Goal: Task Accomplishment & Management: Use online tool/utility

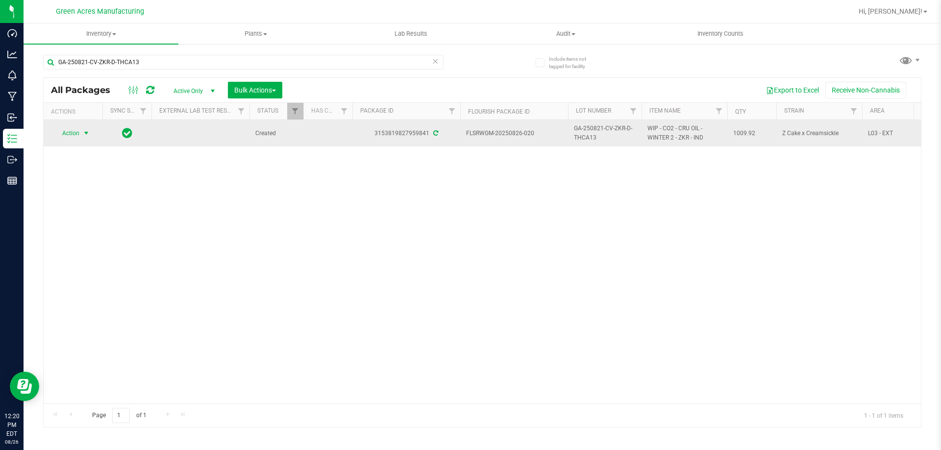
click at [90, 138] on span "select" at bounding box center [86, 133] width 12 height 14
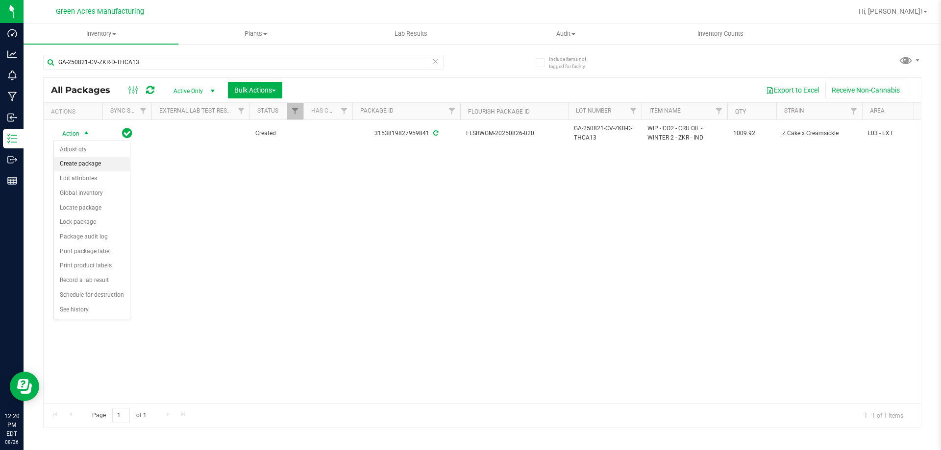
click at [107, 170] on li "Create package" at bounding box center [92, 164] width 76 height 15
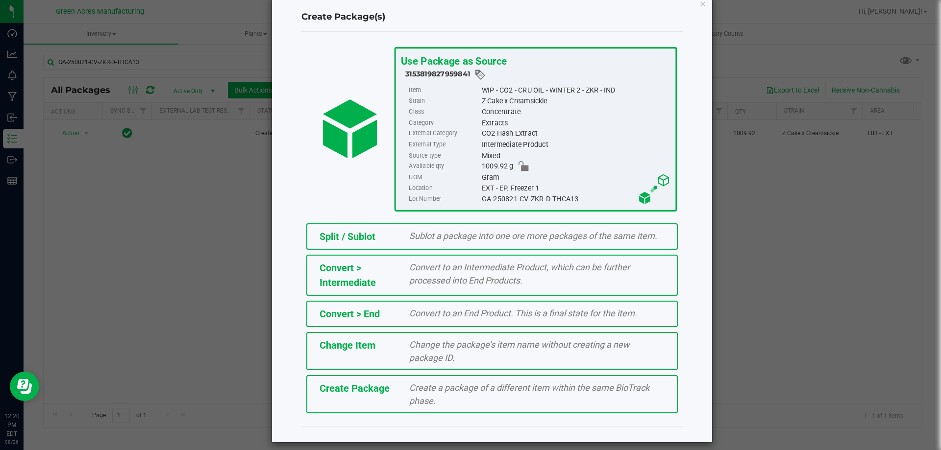
scroll to position [27, 0]
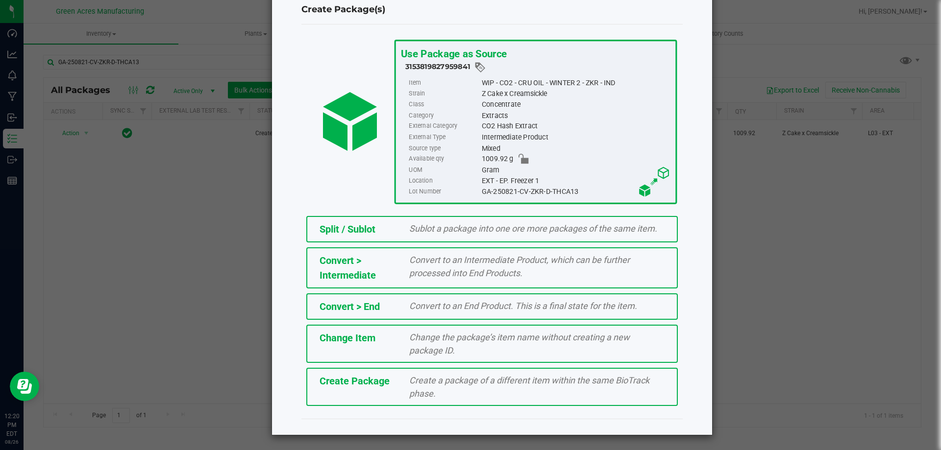
click at [387, 386] on div "Create Package" at bounding box center [357, 381] width 90 height 15
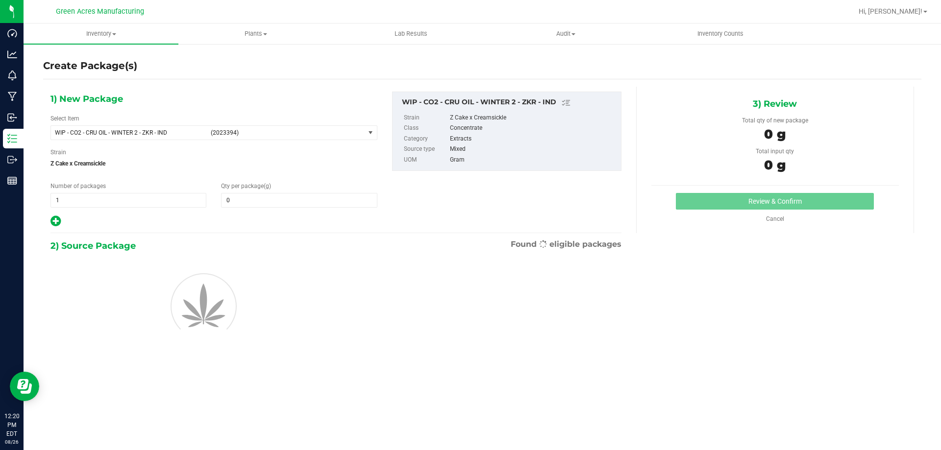
type input "0.0000"
click at [167, 134] on span "WIP - CO2 - CRU OIL - WINTER 2 - ZKR - IND" at bounding box center [130, 132] width 150 height 7
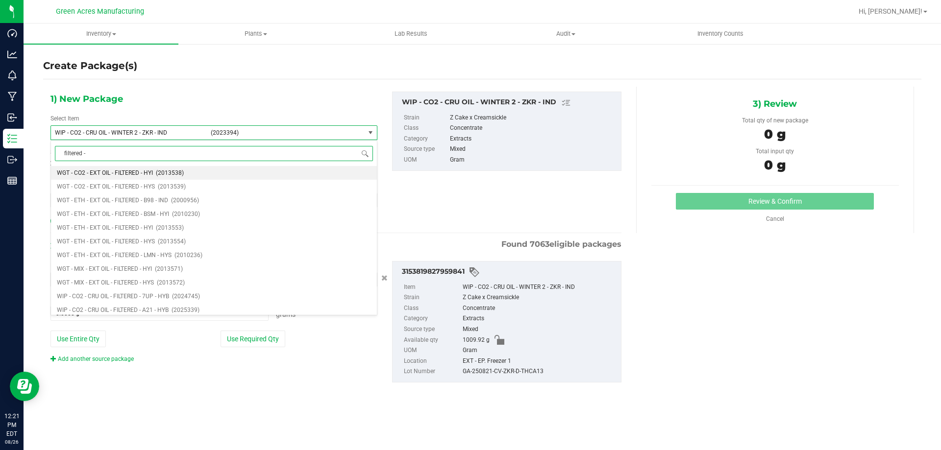
type input "filtered - z"
click at [128, 187] on span "WIP - CO2 - CRU OIL - FILTERED - ZKR - IND" at bounding box center [112, 186] width 110 height 7
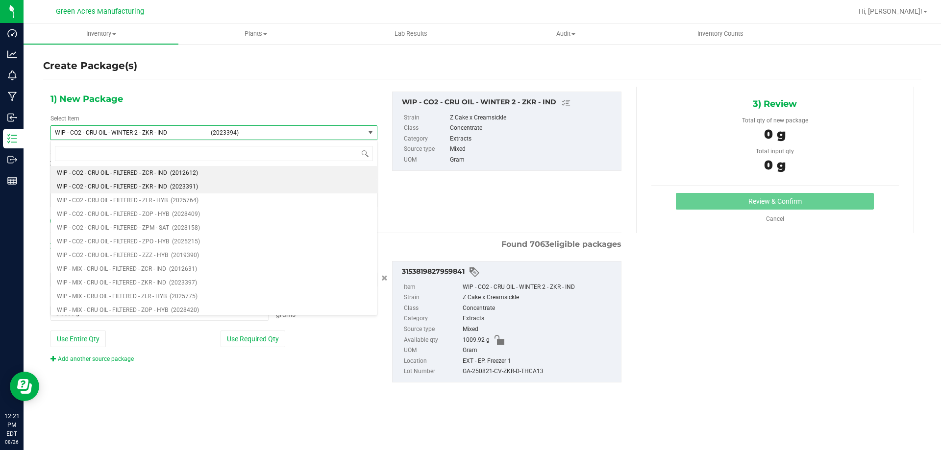
scroll to position [239272, 0]
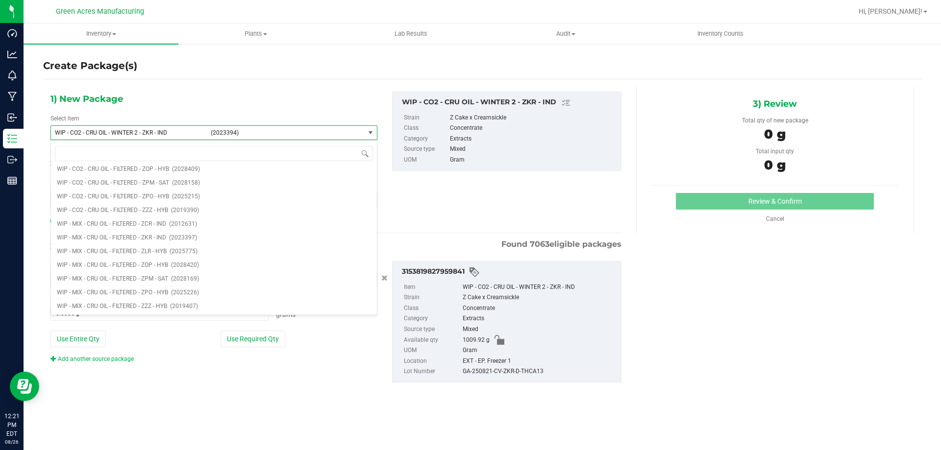
type input "0.0000"
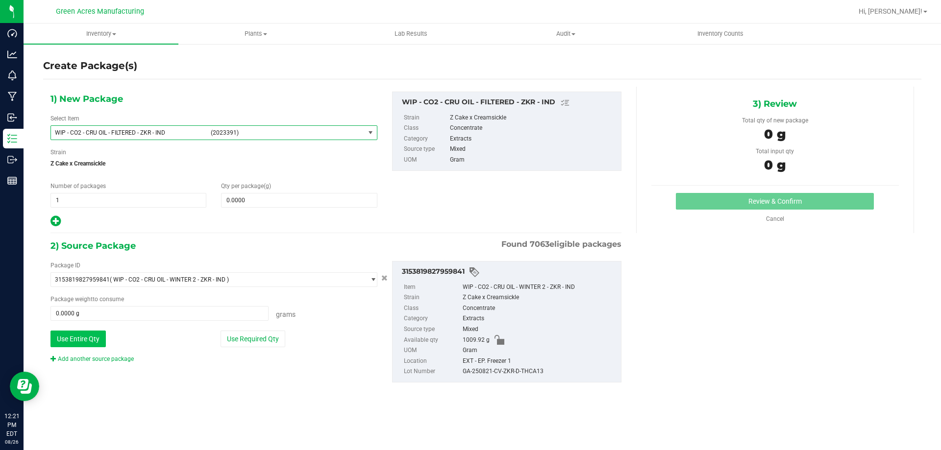
click at [90, 339] on button "Use Entire Qty" at bounding box center [77, 339] width 55 height 17
type input "1009.9200 g"
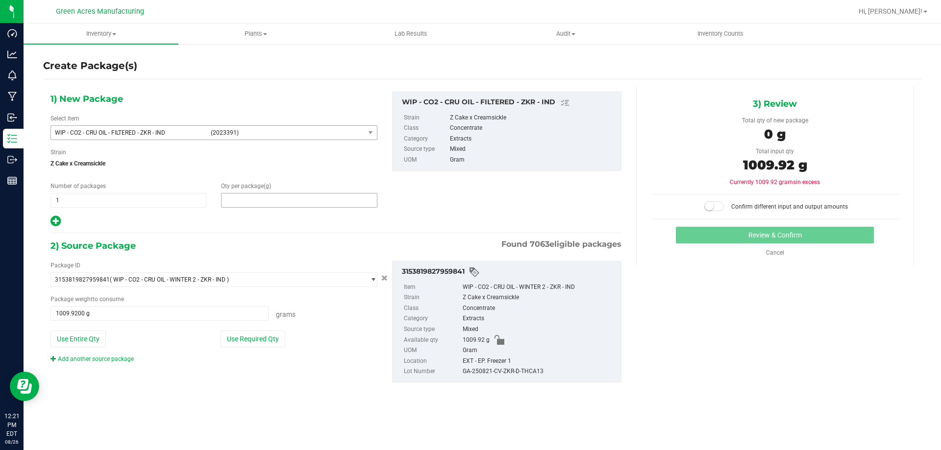
click at [275, 201] on span at bounding box center [299, 200] width 156 height 15
type input "1009.92"
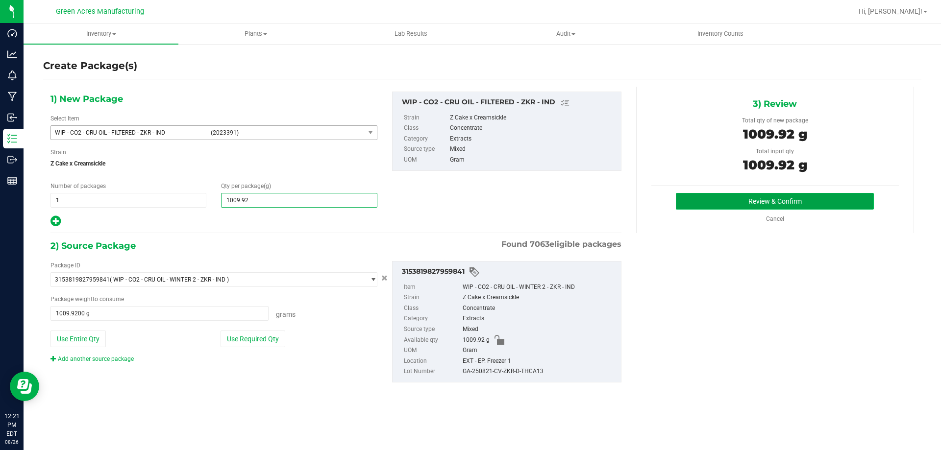
type input "1,009.9200"
click at [697, 203] on button "Review & Confirm" at bounding box center [775, 201] width 198 height 17
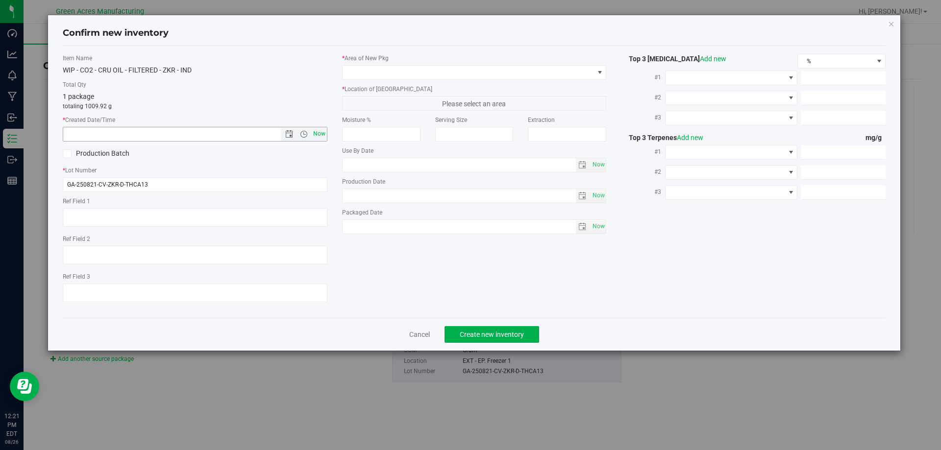
click at [326, 136] on span "Now" at bounding box center [319, 134] width 17 height 14
type input "[DATE] 12:21 PM"
click at [390, 68] on span at bounding box center [468, 73] width 251 height 14
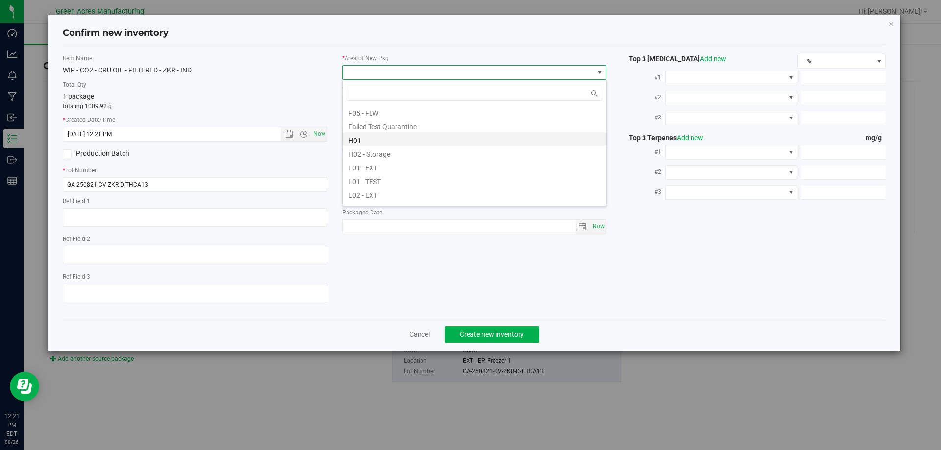
scroll to position [147, 0]
click at [389, 182] on li "L03 - EXT" at bounding box center [475, 185] width 264 height 14
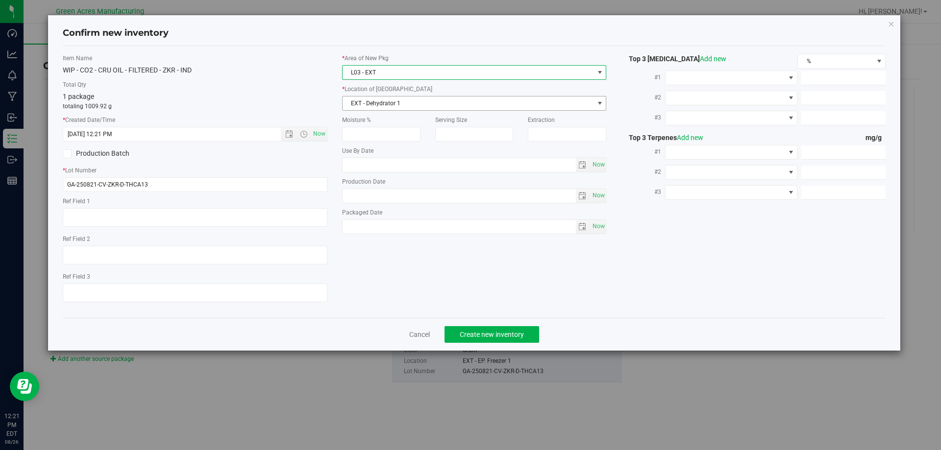
click at [403, 103] on span "EXT - Dehydrator 1" at bounding box center [468, 104] width 251 height 14
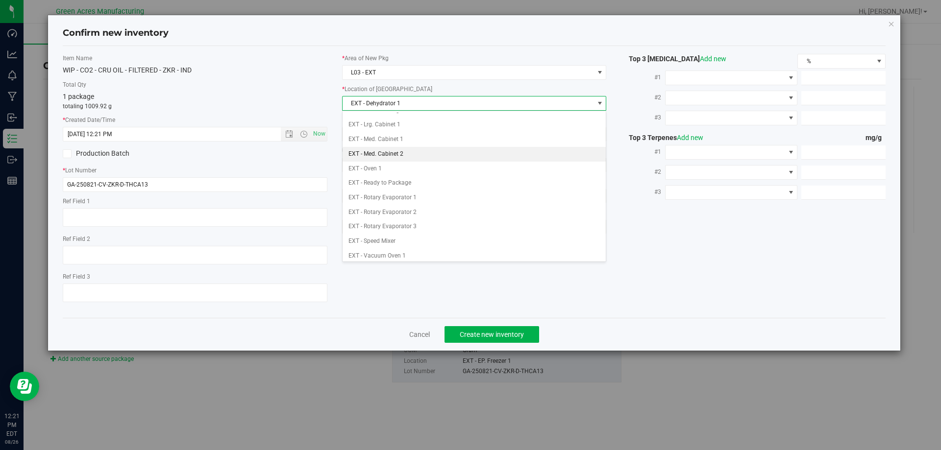
scroll to position [98, 0]
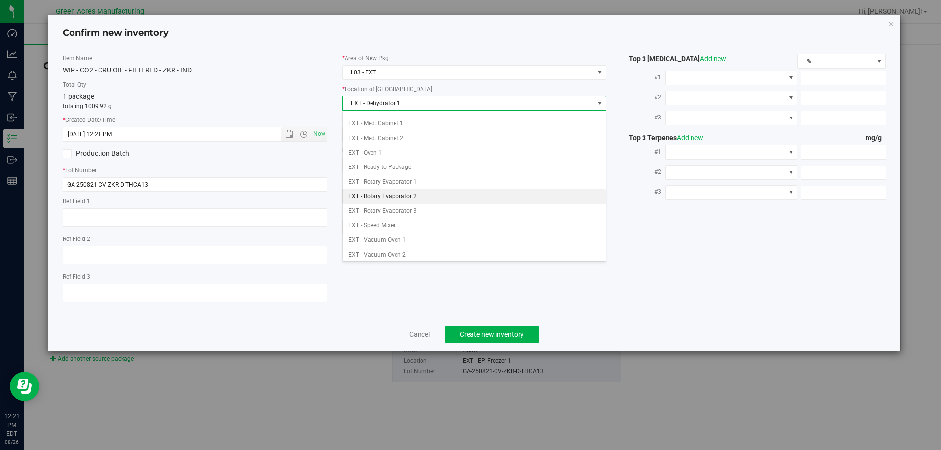
click at [422, 194] on li "EXT - Rotary Evaporator 2" at bounding box center [475, 197] width 264 height 15
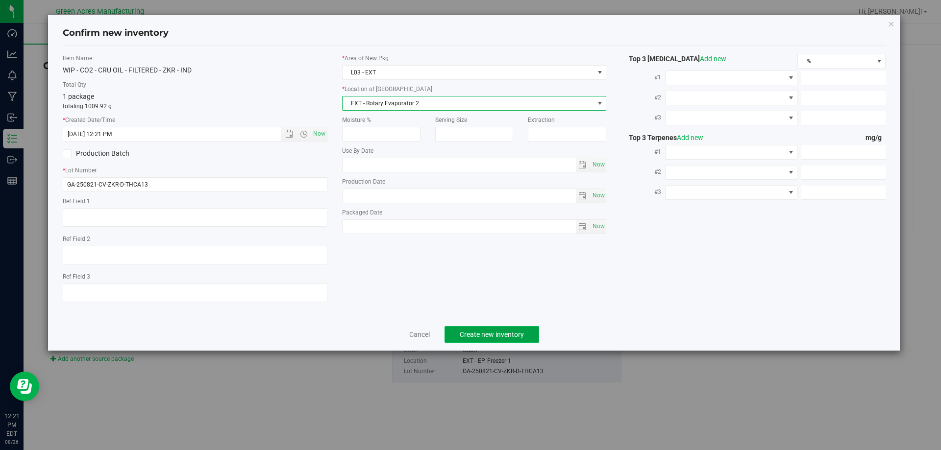
click at [470, 335] on span "Create new inventory" at bounding box center [492, 335] width 64 height 8
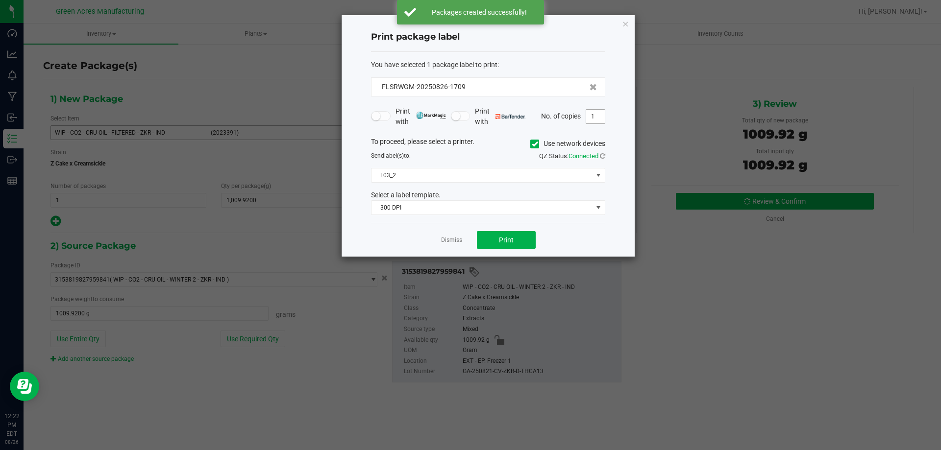
click at [596, 118] on input "1" at bounding box center [595, 117] width 19 height 14
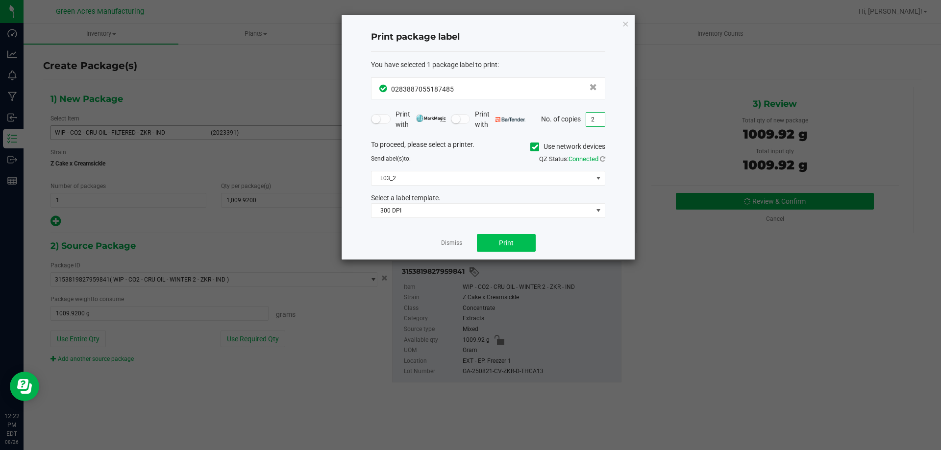
type input "2"
click at [513, 248] on button "Print" at bounding box center [506, 243] width 59 height 18
click at [457, 244] on link "Dismiss" at bounding box center [451, 243] width 21 height 8
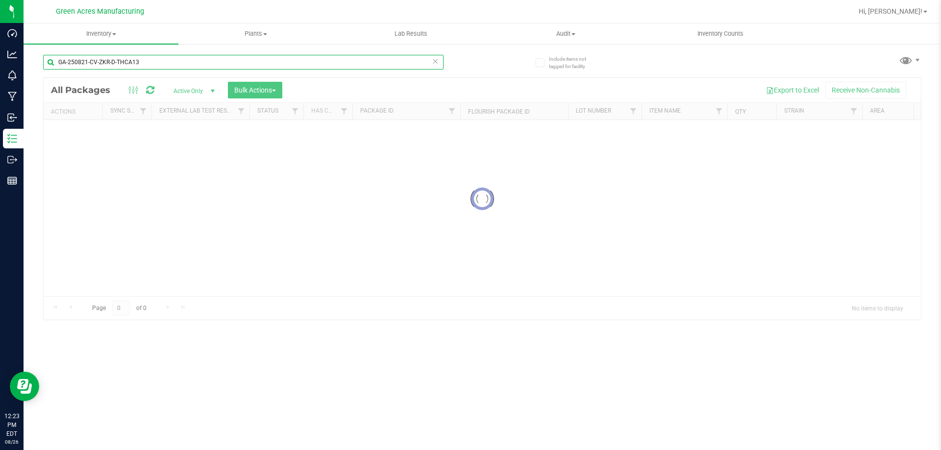
click at [191, 60] on input "GA-250821-CV-ZKR-D-THCA13" at bounding box center [243, 62] width 400 height 15
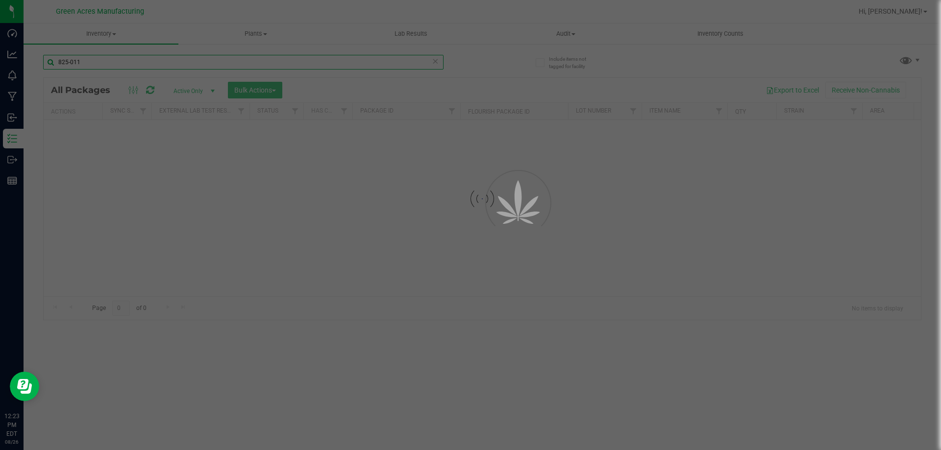
type input "825-011"
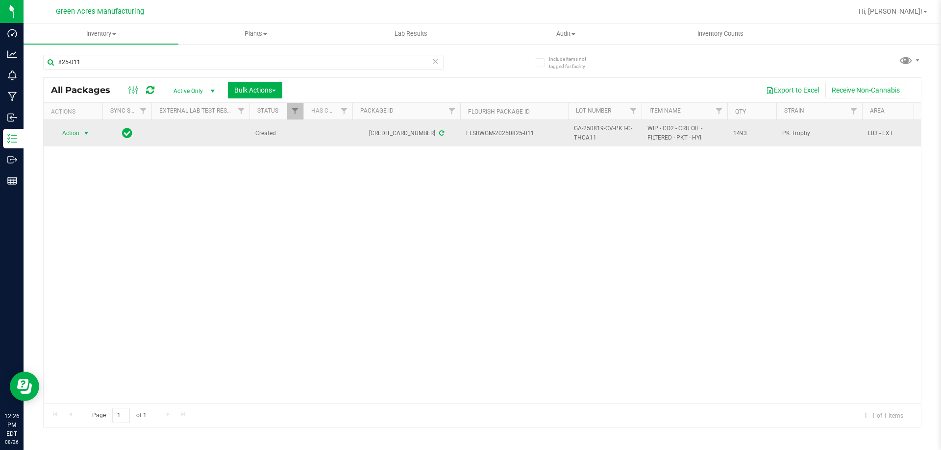
click at [82, 129] on span "select" at bounding box center [86, 133] width 8 height 8
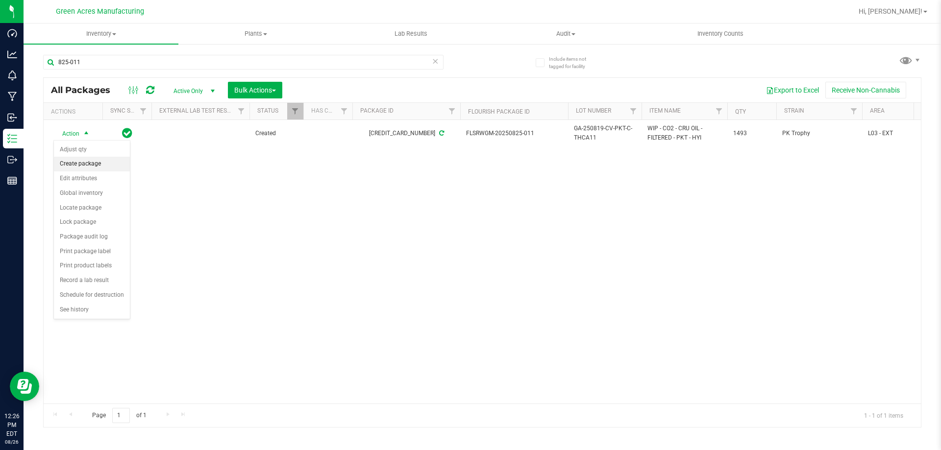
click at [94, 162] on li "Create package" at bounding box center [92, 164] width 76 height 15
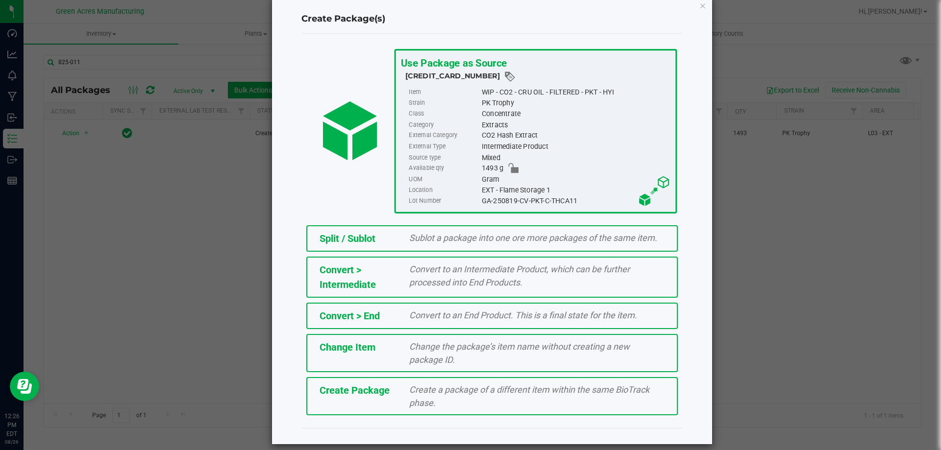
scroll to position [27, 0]
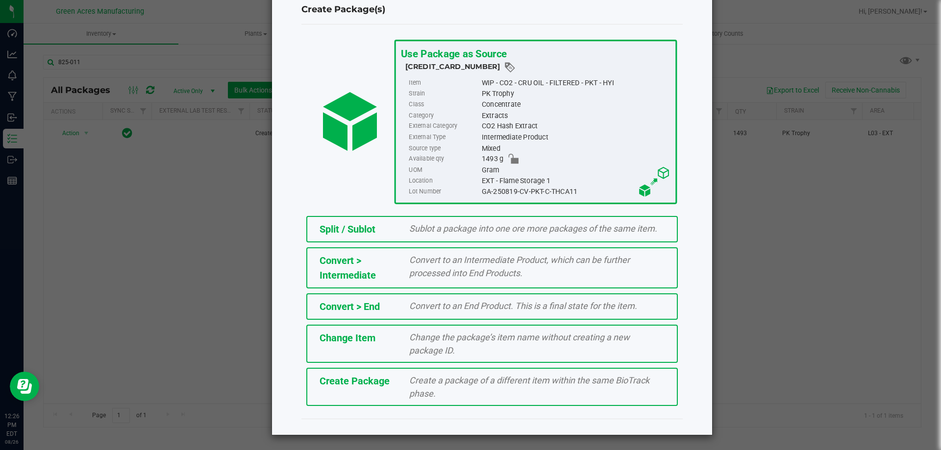
click at [384, 391] on div "Create Package Create a package of a different item within the same BioTrack ph…" at bounding box center [492, 387] width 372 height 38
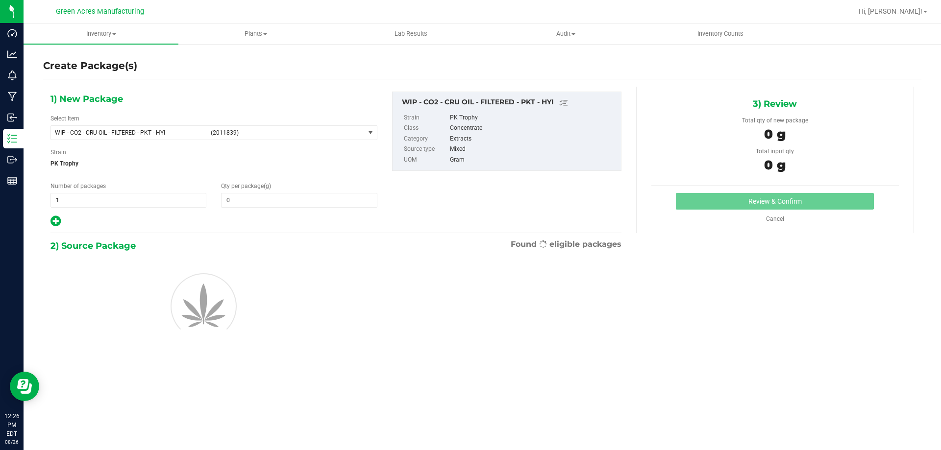
type input "0.0000"
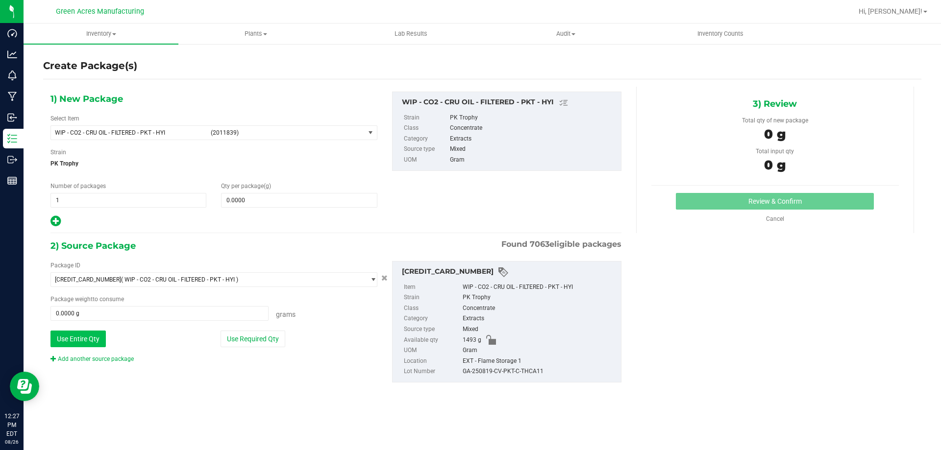
click at [83, 341] on button "Use Entire Qty" at bounding box center [77, 339] width 55 height 17
type input "1493.0000 g"
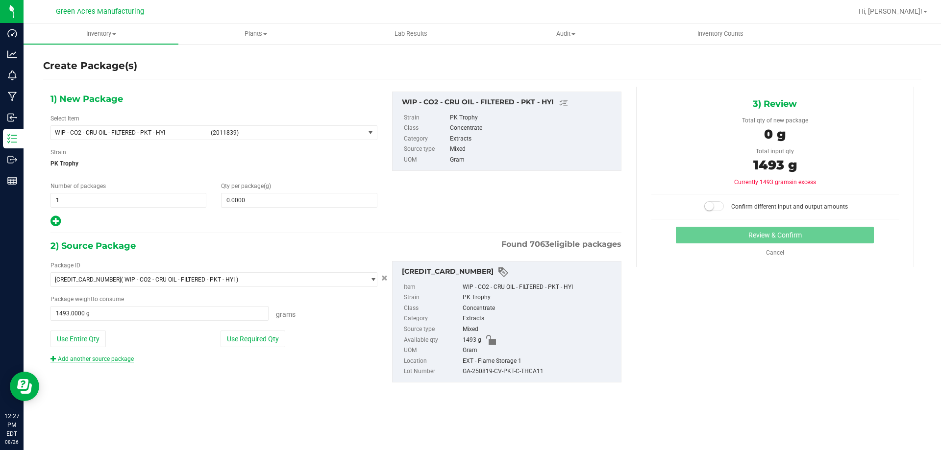
click at [95, 358] on link "Add another source package" at bounding box center [91, 359] width 83 height 7
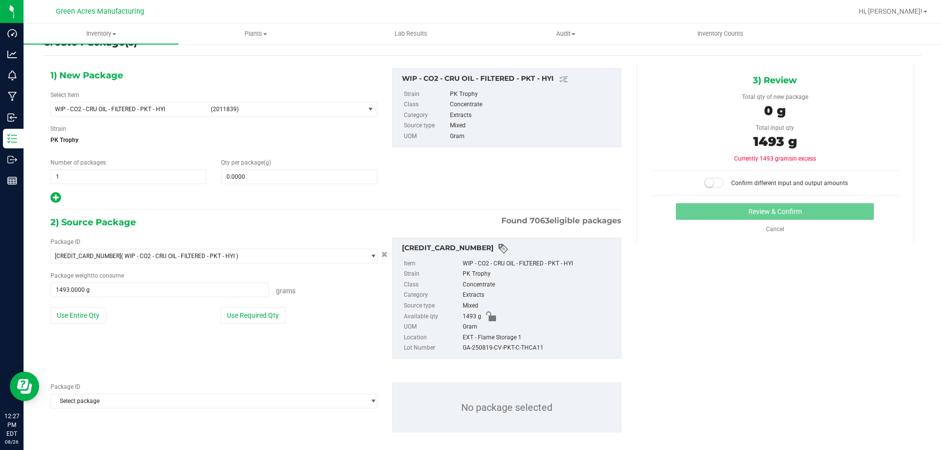
scroll to position [34, 0]
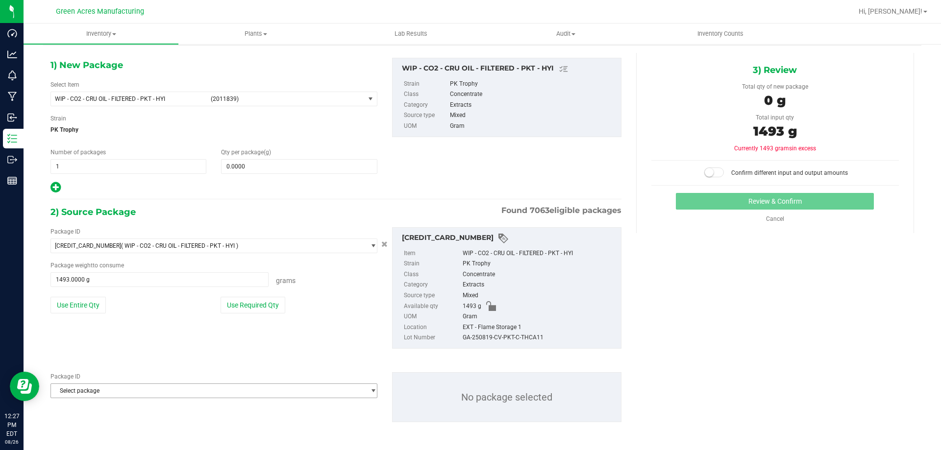
click at [95, 394] on span "Select package" at bounding box center [208, 391] width 314 height 14
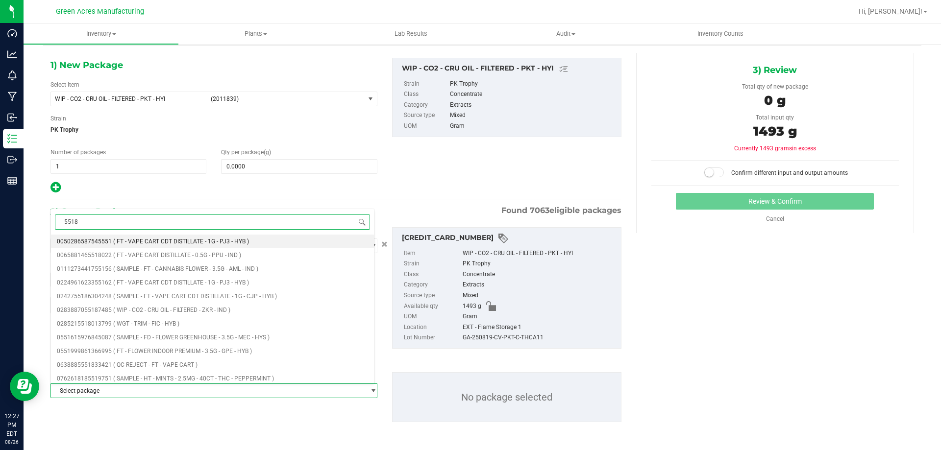
type input "55187"
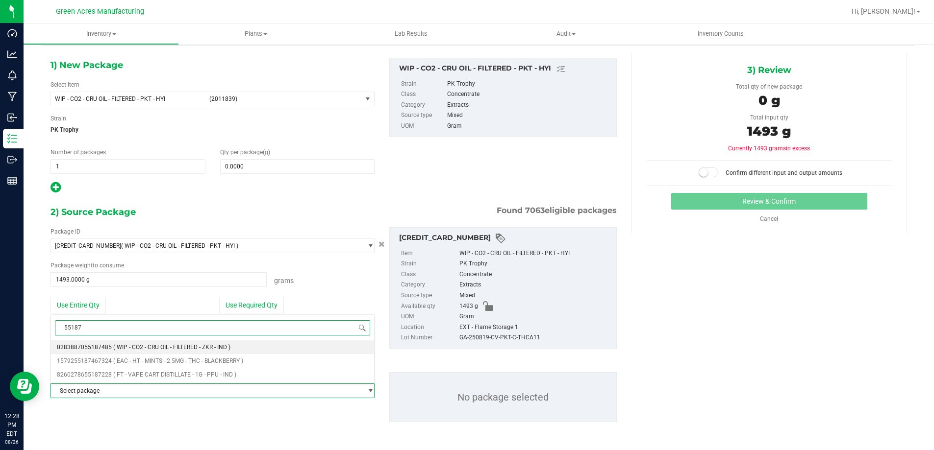
click at [133, 344] on span "( WIP - CO2 - CRU OIL - FILTERED - ZKR - IND )" at bounding box center [171, 347] width 117 height 7
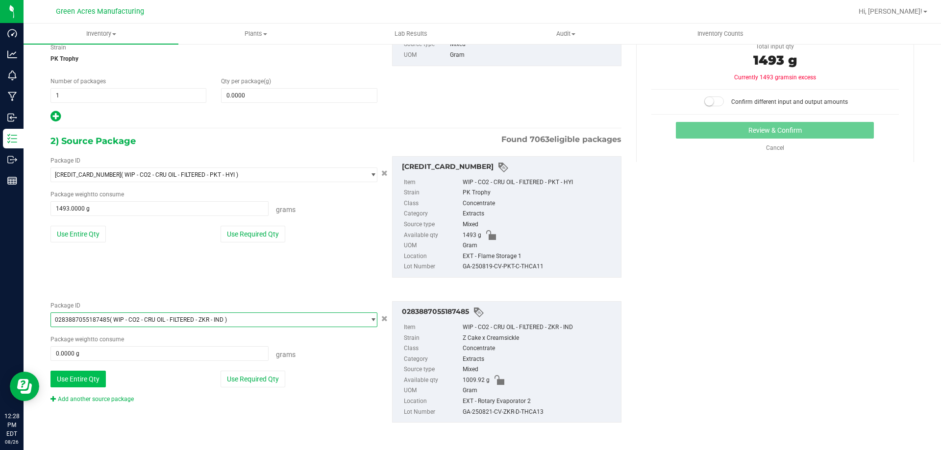
scroll to position [105, 0]
click at [82, 380] on button "Use Entire Qty" at bounding box center [77, 379] width 55 height 17
type input "1009.9200 g"
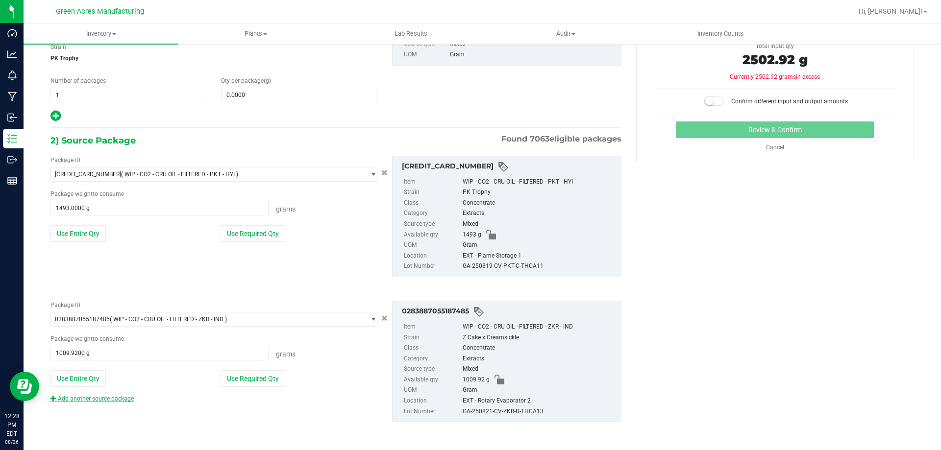
click at [83, 400] on link "Add another source package" at bounding box center [91, 399] width 83 height 7
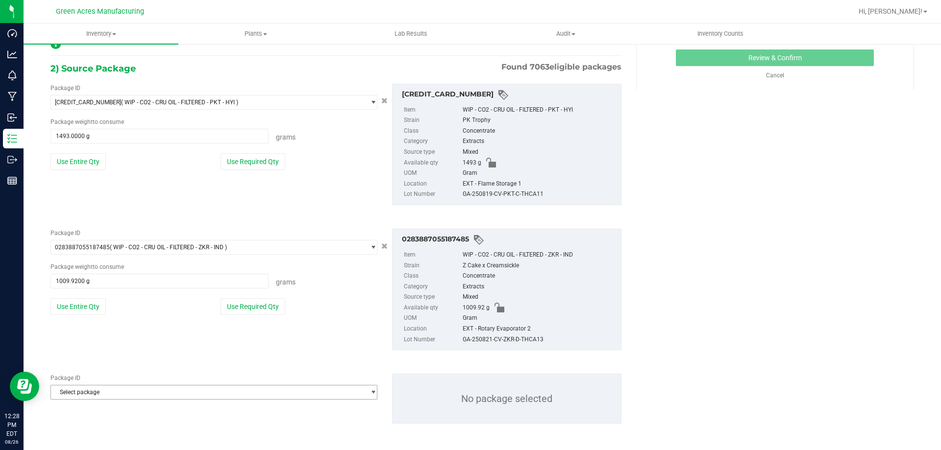
scroll to position [179, 0]
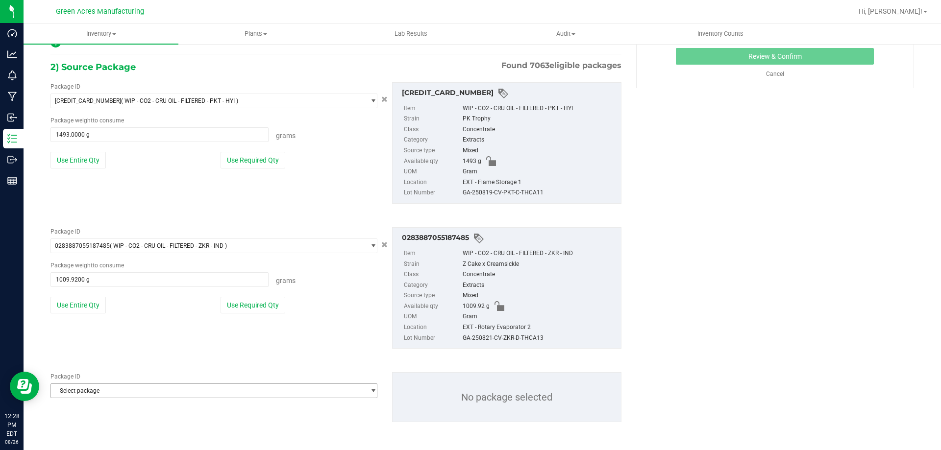
click at [90, 392] on span "Select package" at bounding box center [208, 391] width 314 height 14
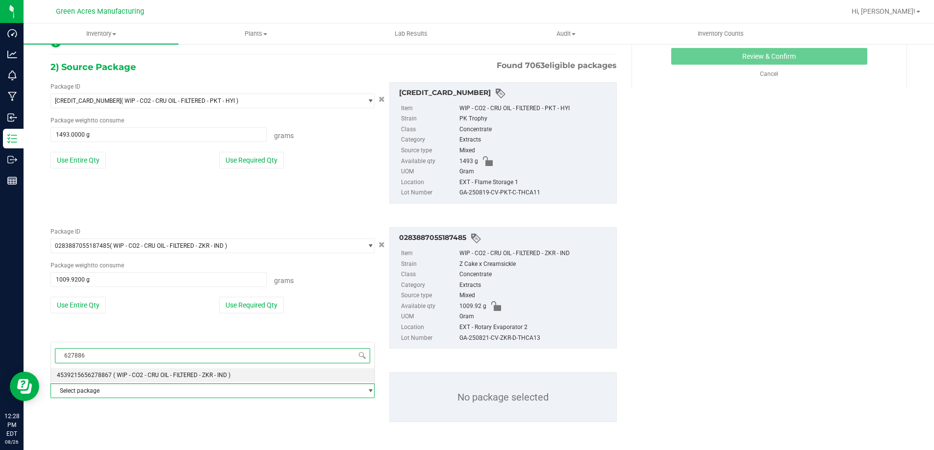
type input "6278867"
click at [124, 378] on span "( WIP - CO2 - CRU OIL - FILTERED - ZKR - IND )" at bounding box center [171, 375] width 117 height 7
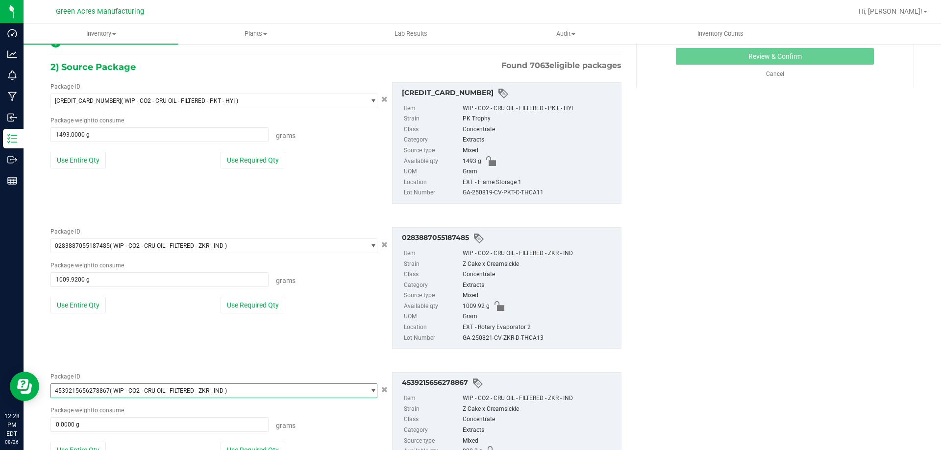
scroll to position [251, 0]
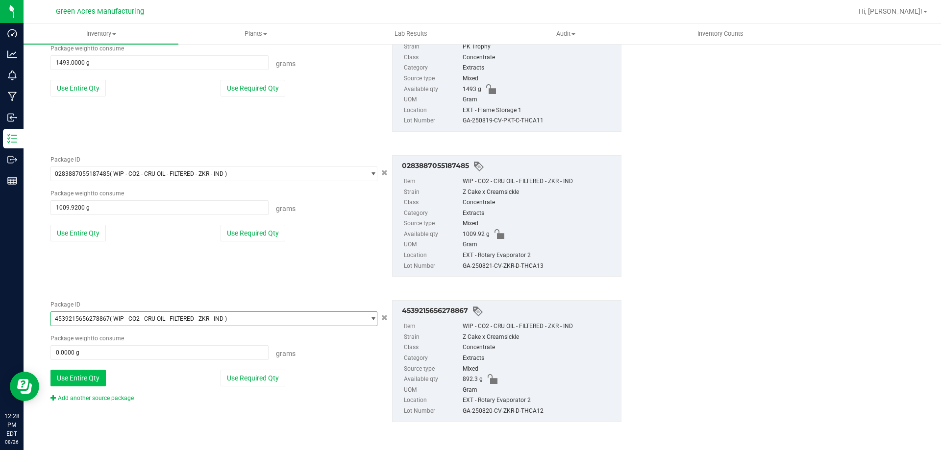
click at [88, 380] on button "Use Entire Qty" at bounding box center [77, 378] width 55 height 17
type input "892.3000 g"
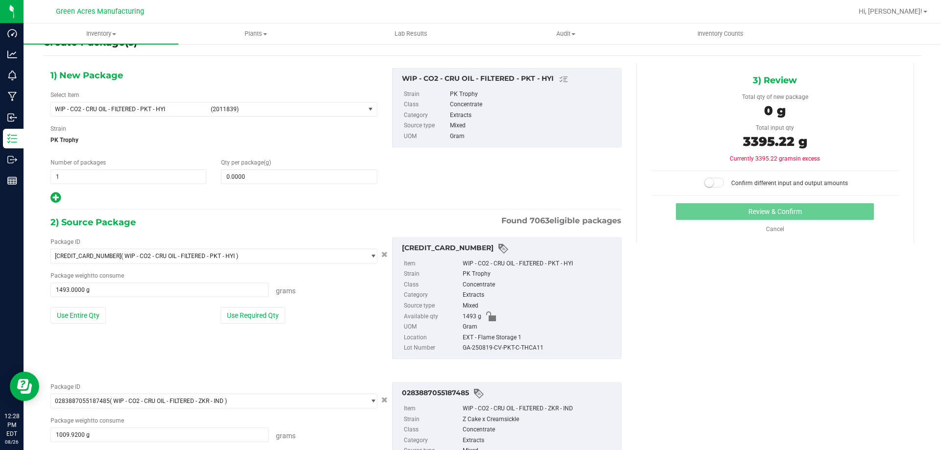
scroll to position [0, 0]
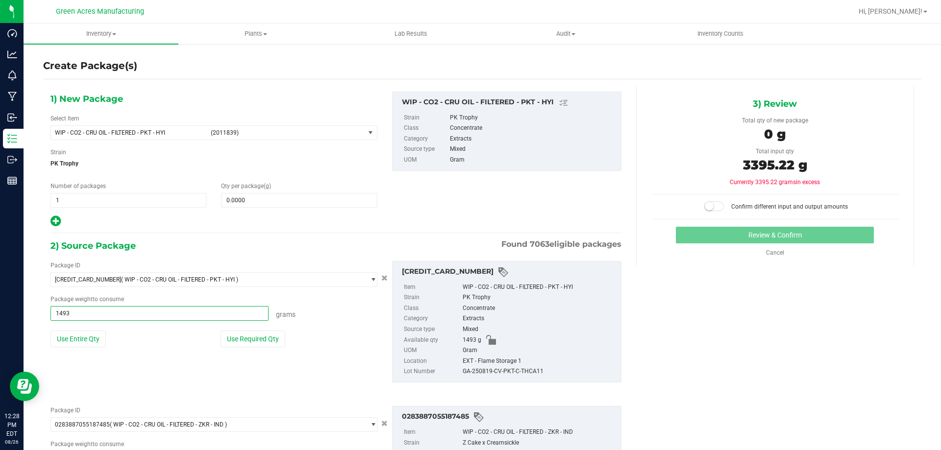
drag, startPoint x: 71, startPoint y: 313, endPoint x: 48, endPoint y: 316, distance: 23.3
click at [48, 316] on div "Package ID [CREDIT_CARD_NUMBER] ( WIP - CO2 - CRU OIL - FILTERED - PKT - HYI ) …" at bounding box center [214, 308] width 342 height 94
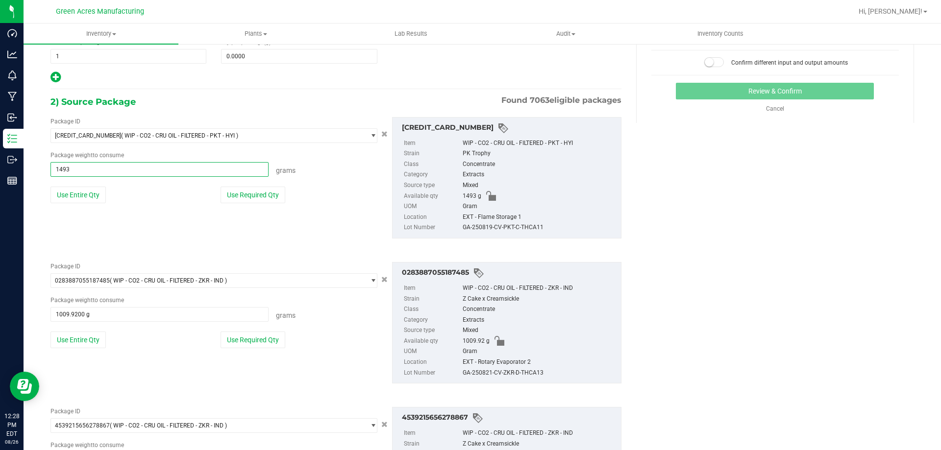
scroll to position [147, 0]
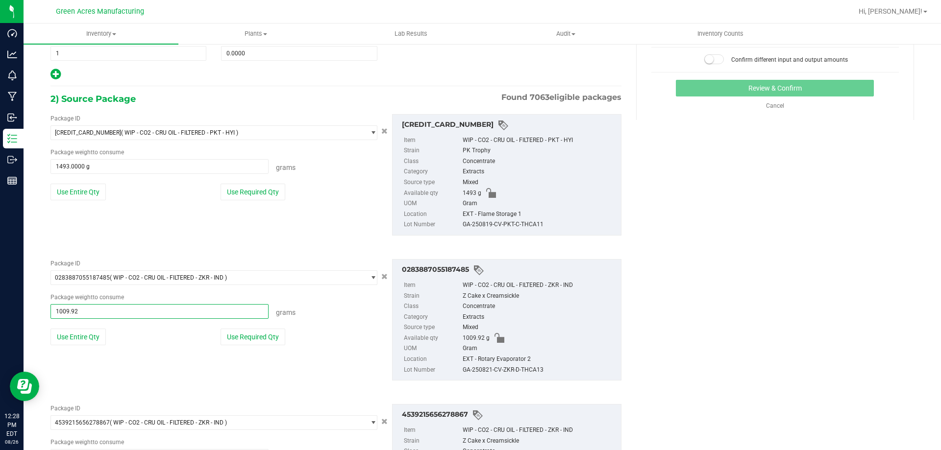
drag, startPoint x: 86, startPoint y: 313, endPoint x: 46, endPoint y: 316, distance: 40.3
click at [46, 316] on div "Package ID 0283887055187485 ( WIP - CO2 - CRU OIL - FILTERED - ZKR - IND ) 0267…" at bounding box center [214, 306] width 342 height 94
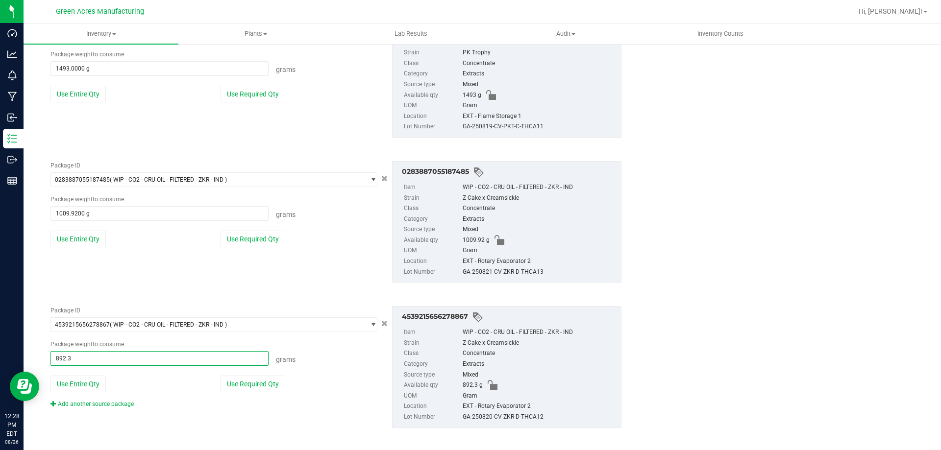
drag, startPoint x: 58, startPoint y: 358, endPoint x: 43, endPoint y: 358, distance: 14.7
click at [43, 358] on div "Package ID 4539215656278867 ( WIP - CO2 - CRU OIL - FILTERED - ZKR - IND ) 4528…" at bounding box center [214, 357] width 342 height 102
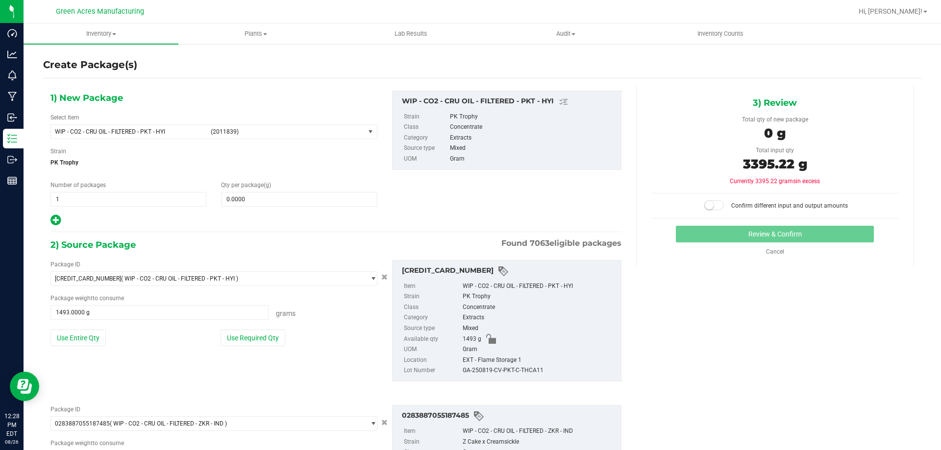
scroll to position [0, 0]
click at [273, 196] on span "0.0000 0" at bounding box center [299, 200] width 156 height 15
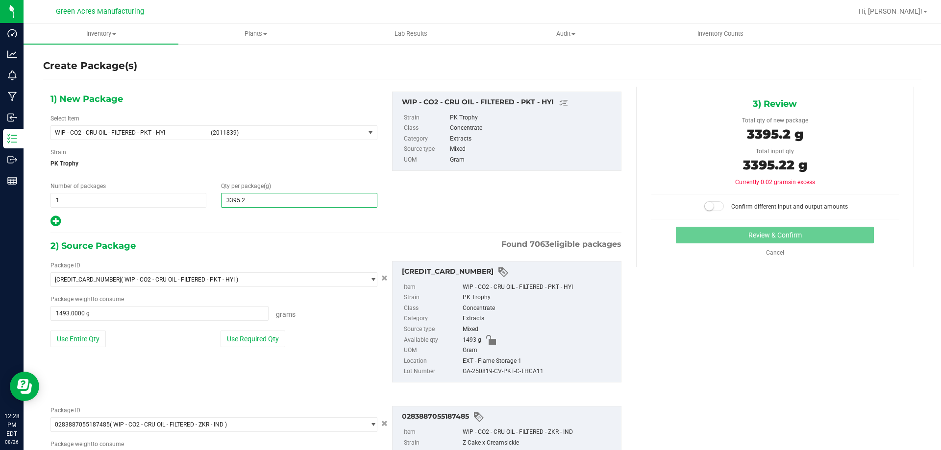
type input "3395.22"
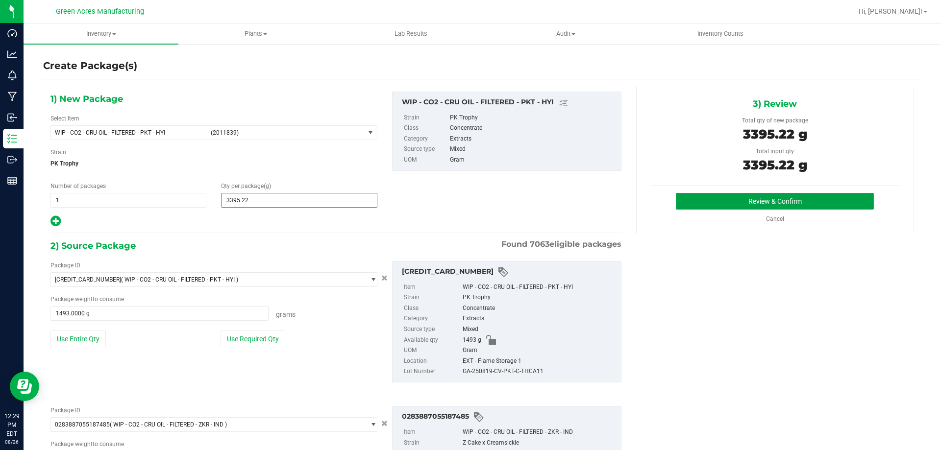
type input "3,395.2200"
click at [716, 206] on button "Review & Confirm" at bounding box center [775, 201] width 198 height 17
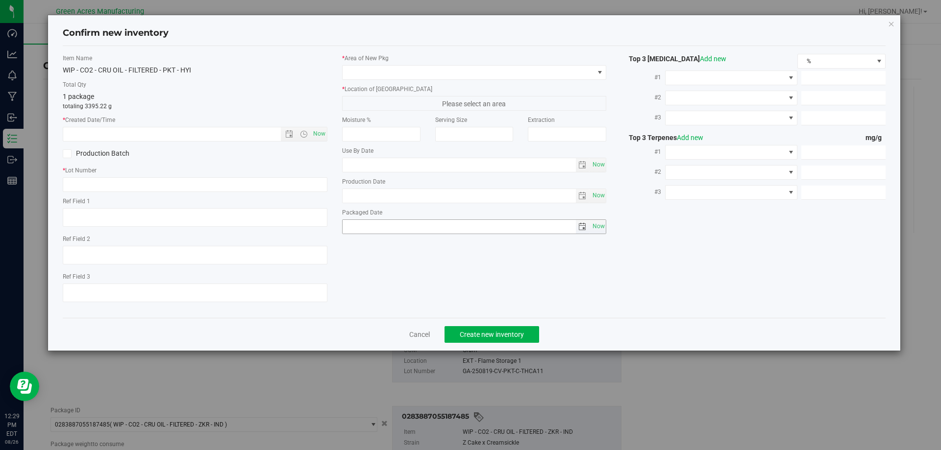
type textarea "DEP"
type textarea "21.3%/2.12% Terps"
type textarea ".172"
click at [327, 138] on span "Now" at bounding box center [195, 134] width 265 height 15
click at [324, 138] on span "Now" at bounding box center [319, 134] width 17 height 14
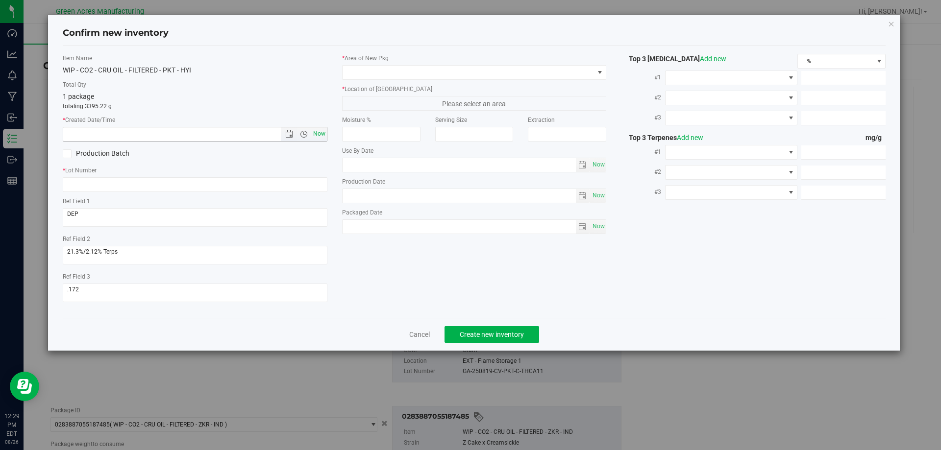
type input "[DATE] 12:29 PM"
click at [247, 187] on input "text" at bounding box center [195, 184] width 265 height 15
click at [135, 182] on input "GA-250826-IND-THCA01" at bounding box center [195, 184] width 265 height 15
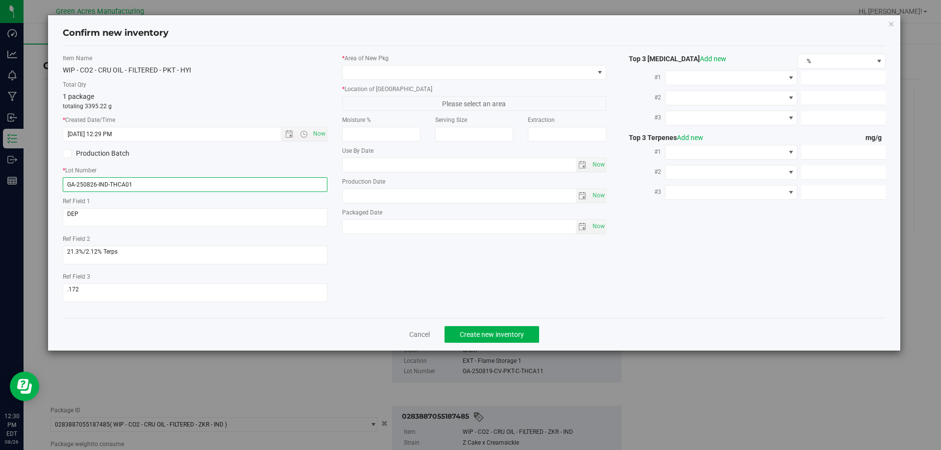
click at [135, 182] on input "GA-250826-IND-THCA01" at bounding box center [195, 184] width 265 height 15
type input "GA-250826-IND-THCA01"
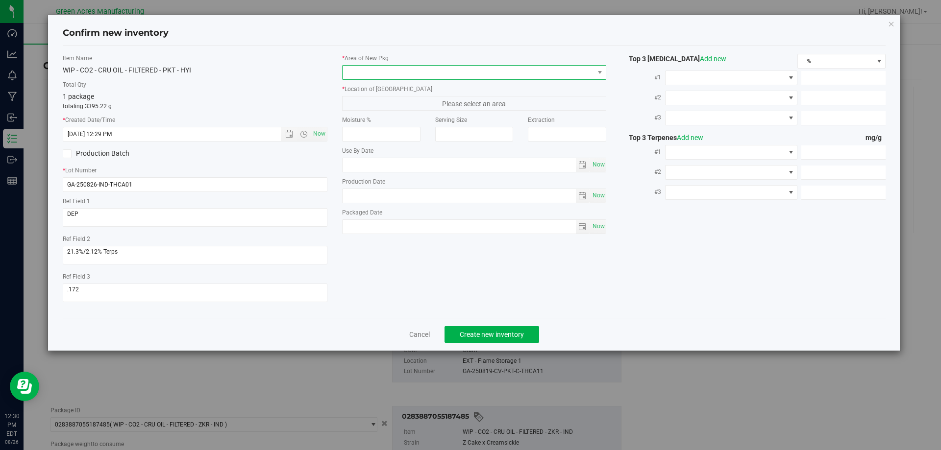
click at [361, 74] on span at bounding box center [468, 73] width 251 height 14
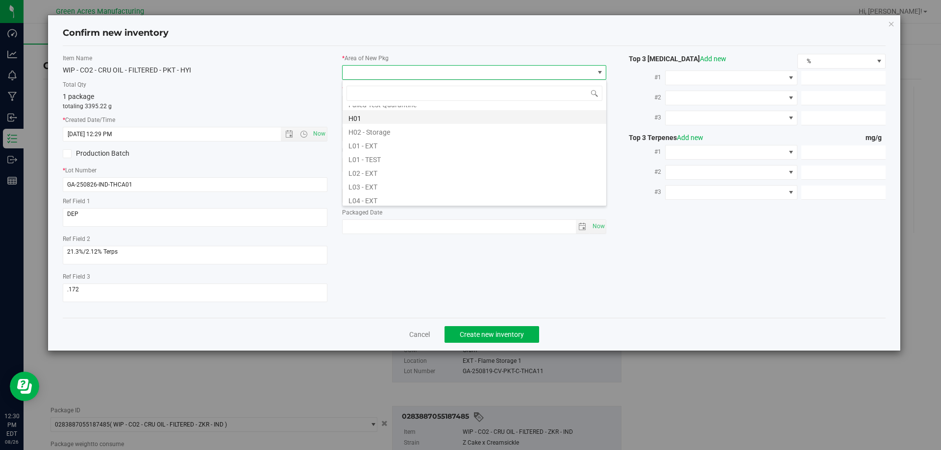
scroll to position [147, 0]
click at [398, 185] on li "L03 - EXT" at bounding box center [475, 185] width 264 height 14
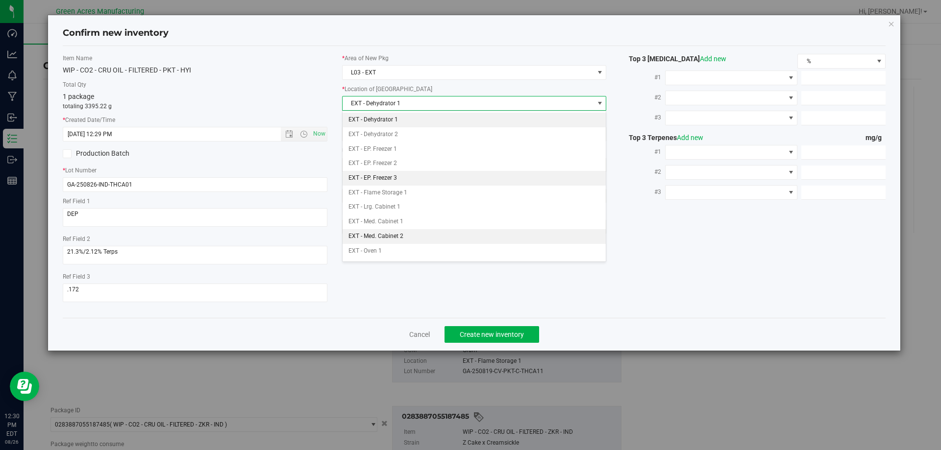
scroll to position [49, 0]
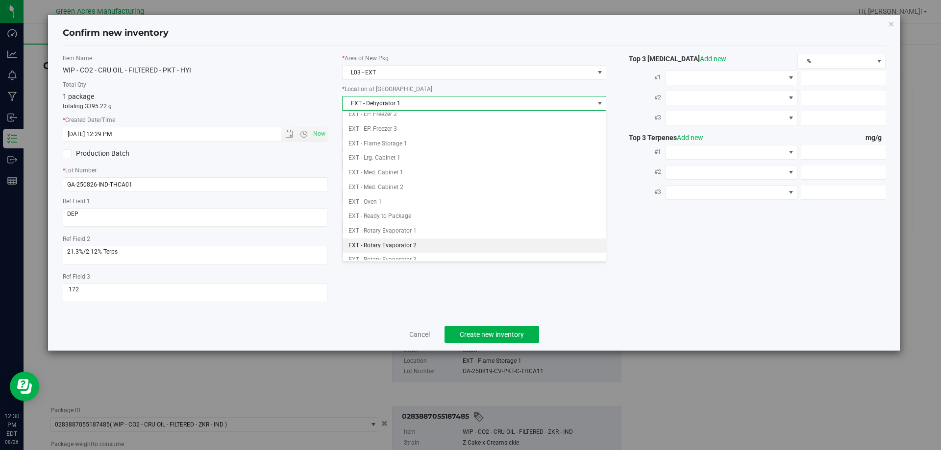
click at [426, 239] on li "EXT - Rotary Evaporator 2" at bounding box center [475, 246] width 264 height 15
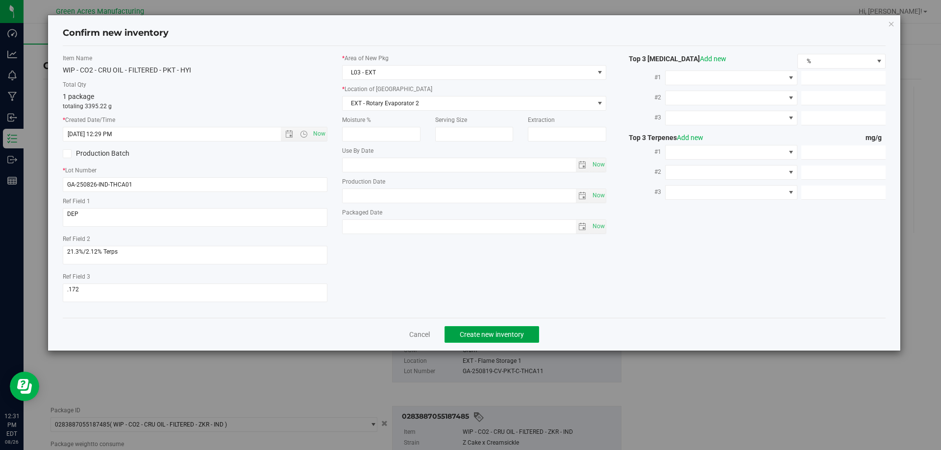
click at [494, 337] on span "Create new inventory" at bounding box center [492, 335] width 64 height 8
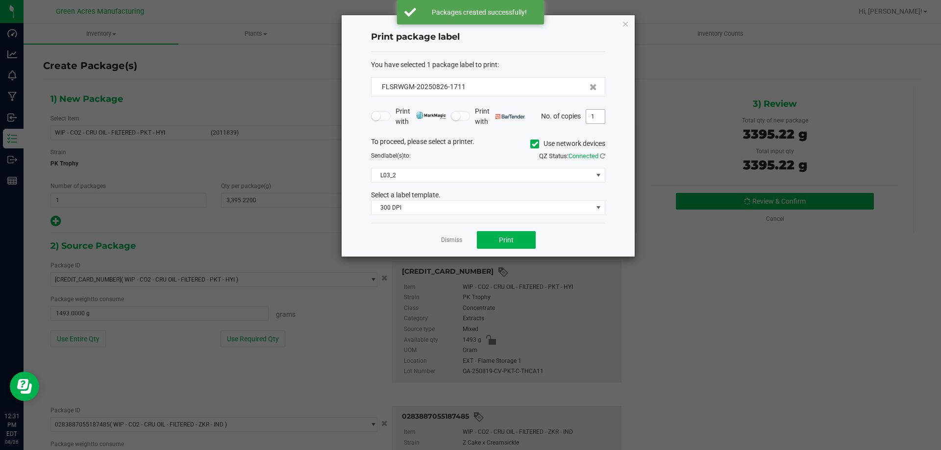
click at [602, 116] on input "1" at bounding box center [595, 117] width 19 height 14
type input "2"
type input "3"
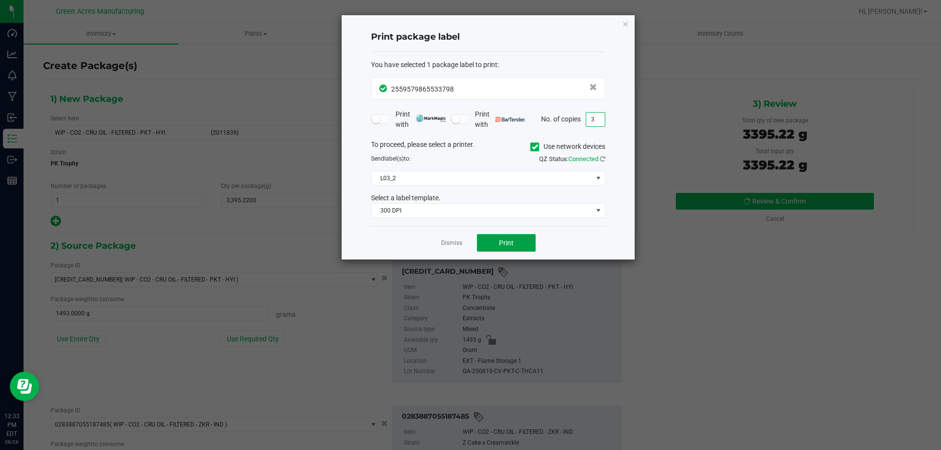
click at [503, 240] on span "Print" at bounding box center [506, 243] width 15 height 8
click at [503, 238] on button "Print" at bounding box center [506, 243] width 59 height 18
click at [461, 241] on link "Dismiss" at bounding box center [451, 243] width 21 height 8
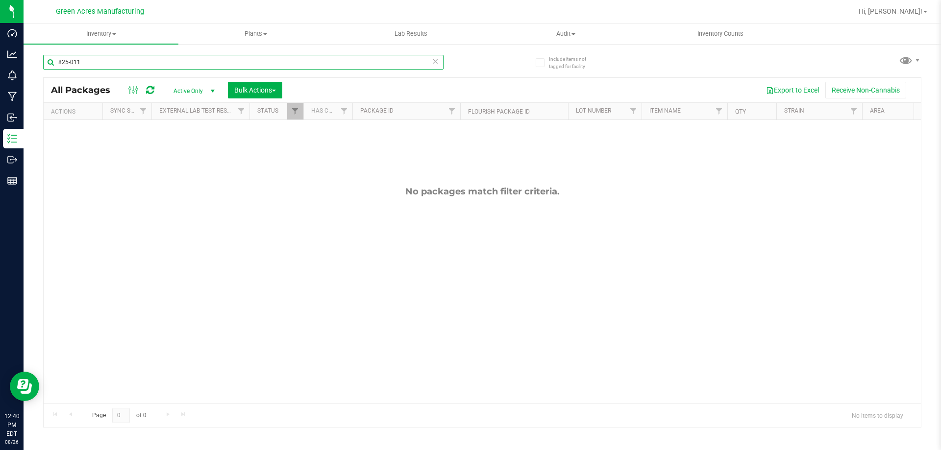
click at [134, 60] on input "825-011" at bounding box center [243, 62] width 400 height 15
drag, startPoint x: 151, startPoint y: 68, endPoint x: 150, endPoint y: 62, distance: 6.1
click at [151, 67] on input "825-011" at bounding box center [243, 62] width 400 height 15
click at [150, 62] on input "825-011" at bounding box center [243, 62] width 400 height 15
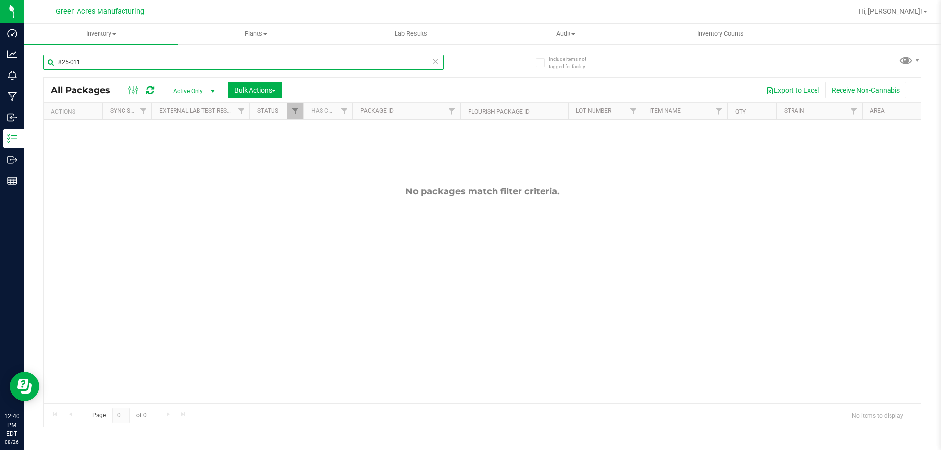
click at [150, 62] on input "825-011" at bounding box center [243, 62] width 400 height 15
click at [151, 65] on input "825-011" at bounding box center [243, 62] width 400 height 15
click at [151, 64] on input "825-011" at bounding box center [243, 62] width 400 height 15
click at [151, 65] on input "825-011" at bounding box center [243, 62] width 400 height 15
type input "825-1025"
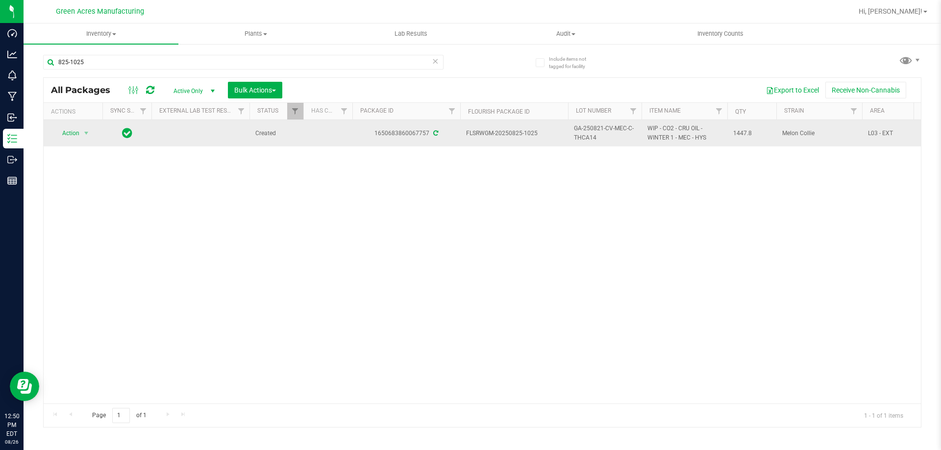
click at [663, 136] on span "WIP - CO2 - CRU OIL - WINTER 1 - MEC - HYS" at bounding box center [684, 133] width 74 height 19
click at [609, 131] on span "GA-250821-CV-MEC-C-THCA14" at bounding box center [605, 133] width 62 height 19
click at [608, 131] on input "GA-250821-CV-MEC-C-THCA14" at bounding box center [603, 133] width 70 height 15
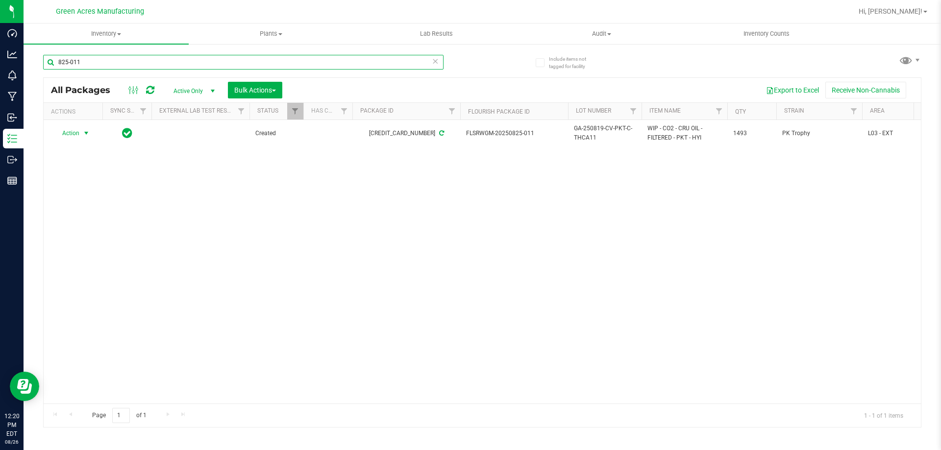
click at [211, 61] on input "825-011" at bounding box center [243, 62] width 400 height 15
click at [210, 61] on input "825-011" at bounding box center [243, 62] width 400 height 15
type input "825-015"
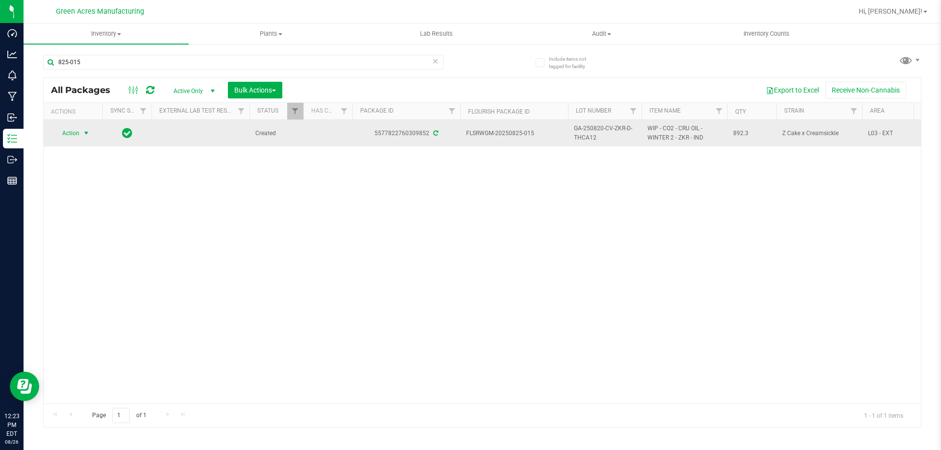
click at [88, 140] on span "select" at bounding box center [86, 133] width 12 height 14
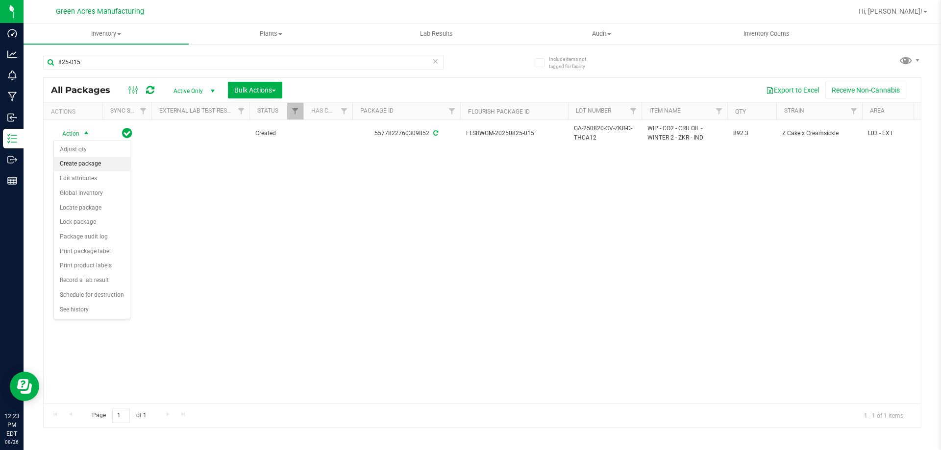
click at [118, 166] on li "Create package" at bounding box center [92, 164] width 76 height 15
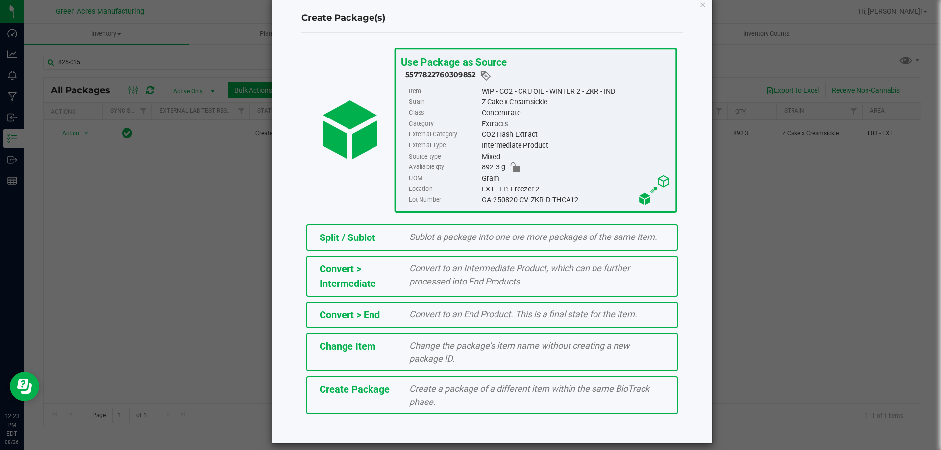
scroll to position [27, 0]
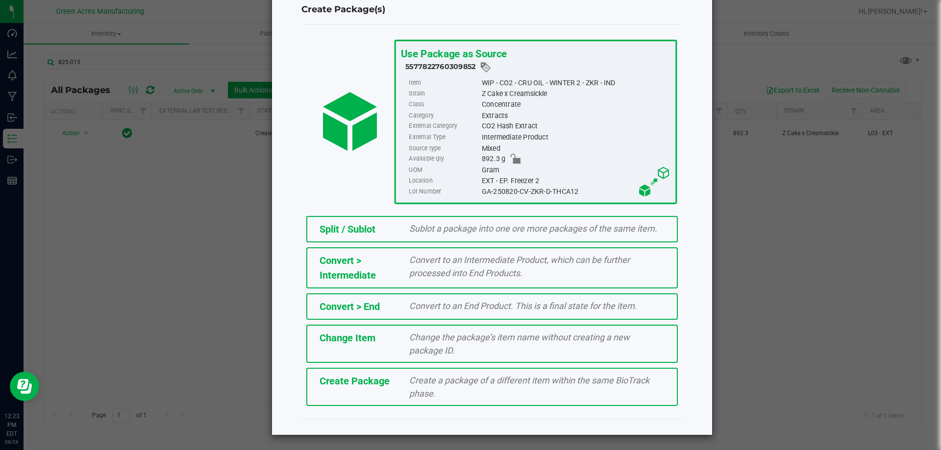
click at [361, 386] on span "Create Package" at bounding box center [355, 381] width 70 height 12
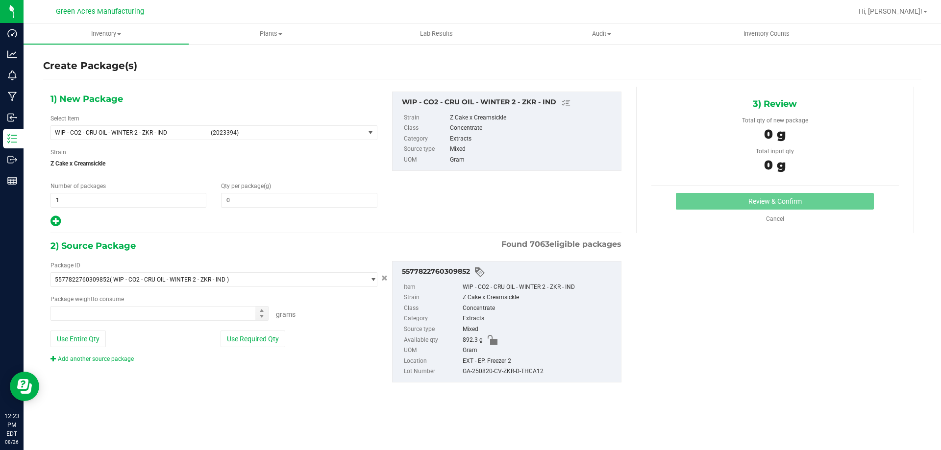
type input "0.0000"
type input "0.0000 g"
click at [187, 144] on div "1) New Package Select Item WIP - CO2 - CRU OIL - WINTER 2 - ZKR - IND (2023394)…" at bounding box center [214, 160] width 342 height 136
click at [184, 138] on span "WIP - CO2 - CRU OIL - WINTER 2 - ZKR - IND (2023394)" at bounding box center [208, 133] width 314 height 14
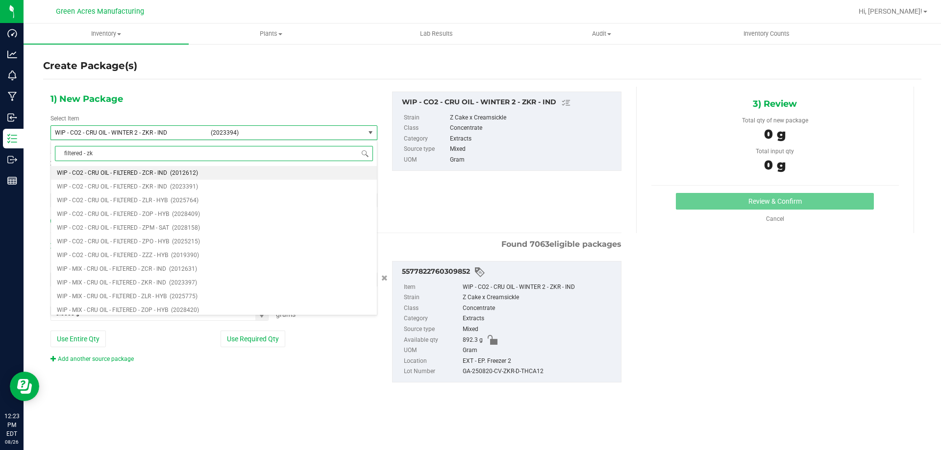
type input "filtered - zkr"
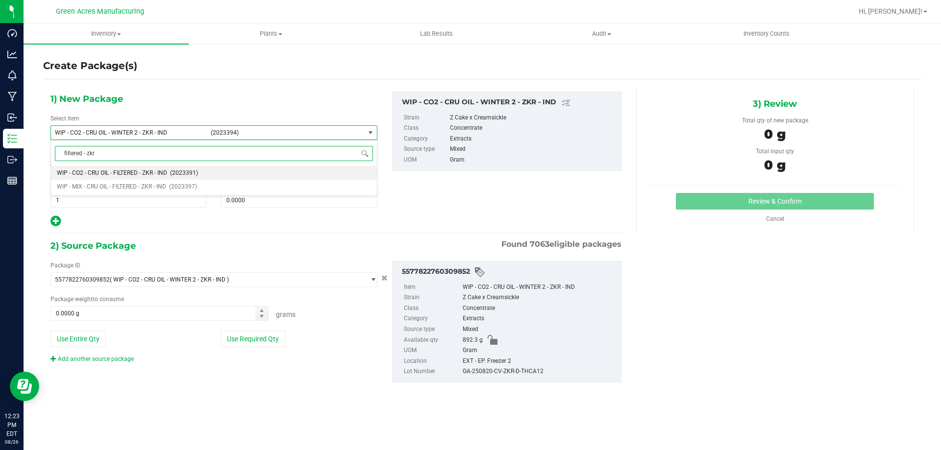
click at [123, 172] on span "WIP - CO2 - CRU OIL - FILTERED - ZKR - IND" at bounding box center [112, 173] width 110 height 7
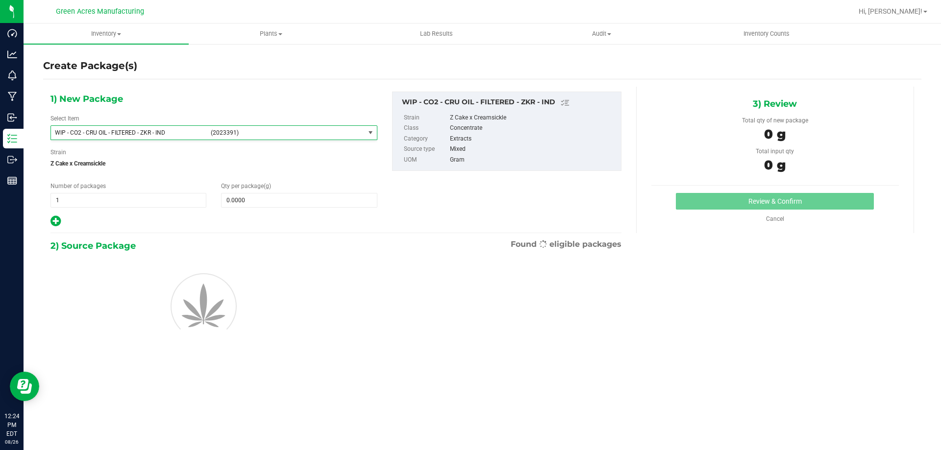
type input "0.0000"
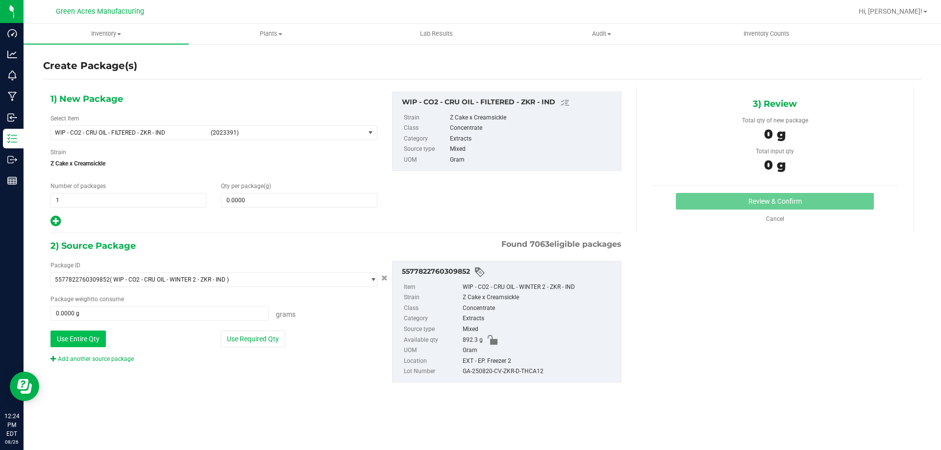
click at [101, 340] on button "Use Entire Qty" at bounding box center [77, 339] width 55 height 17
type input "892.3000 g"
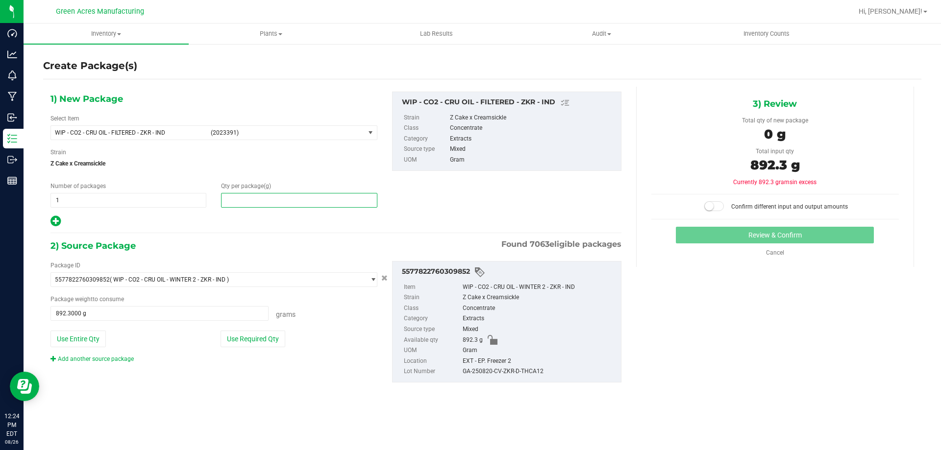
click at [297, 202] on span at bounding box center [299, 200] width 156 height 15
type input "892.3"
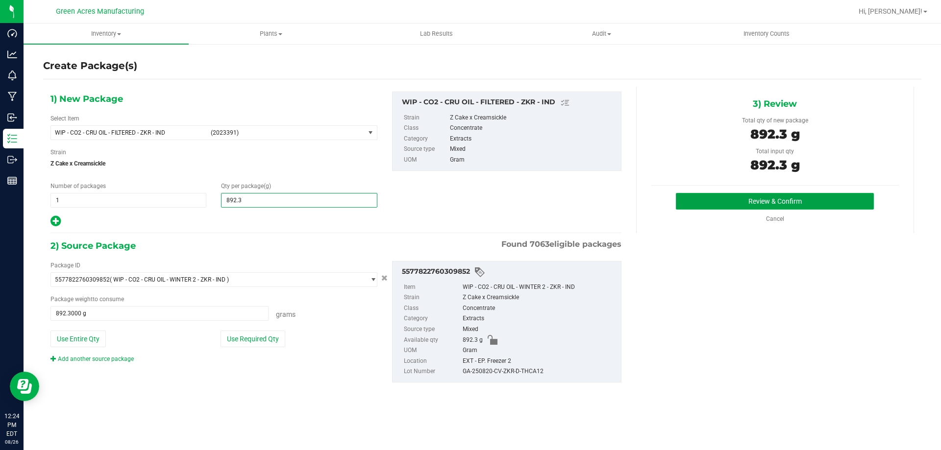
type input "892.3000"
click at [693, 207] on button "Review & Confirm" at bounding box center [775, 201] width 198 height 17
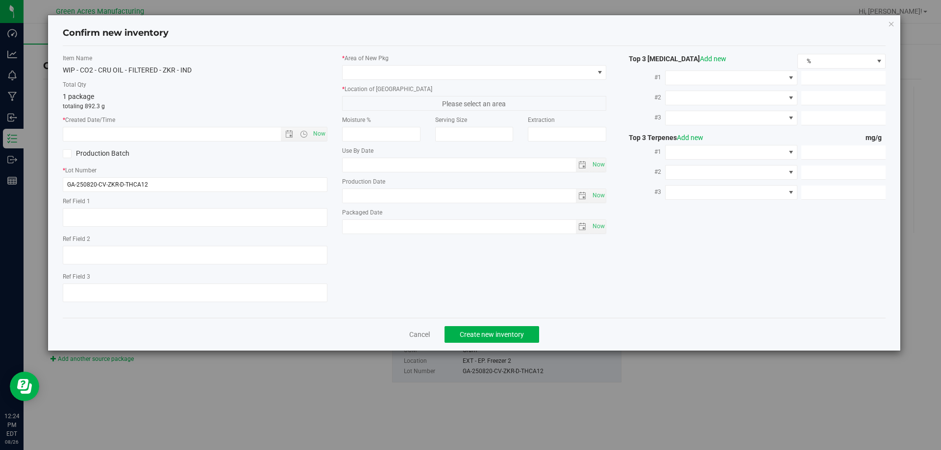
type textarea "21.3%/2.12% Terps"
type textarea ".172"
click at [319, 133] on span "Now" at bounding box center [319, 134] width 17 height 14
type input "8/26/2025 12:24 PM"
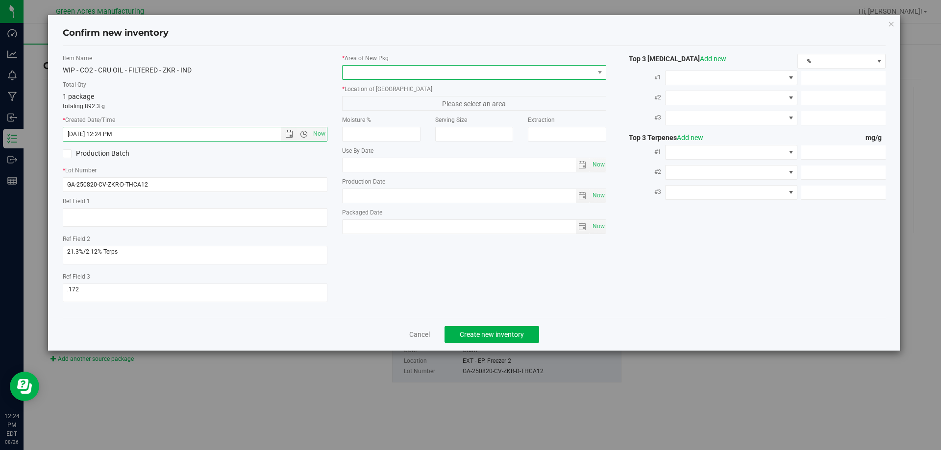
click at [400, 70] on span at bounding box center [468, 73] width 251 height 14
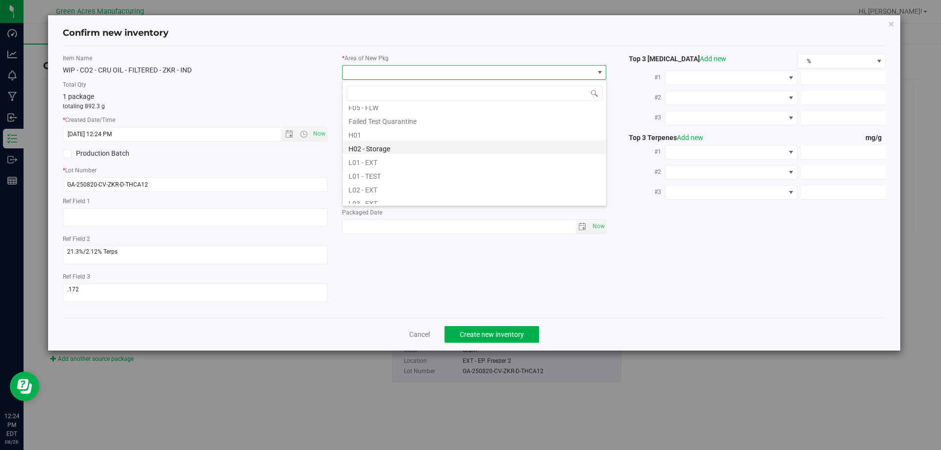
scroll to position [147, 0]
click at [424, 186] on li "L03 - EXT" at bounding box center [475, 185] width 264 height 14
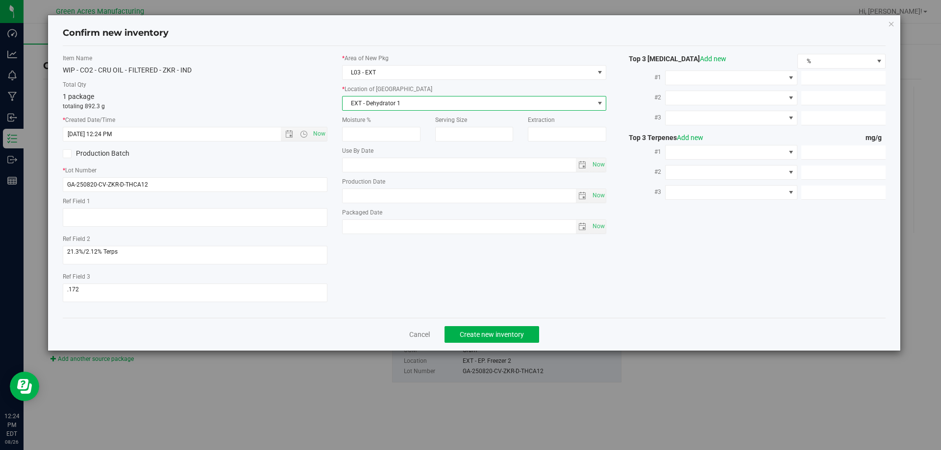
click at [385, 105] on span "EXT - Dehydrator 1" at bounding box center [468, 104] width 251 height 14
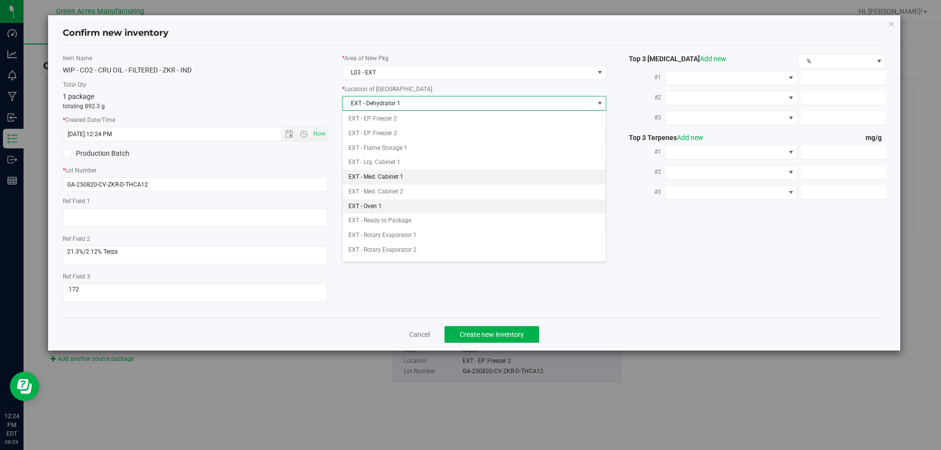
scroll to position [98, 0]
click at [428, 195] on li "EXT - Rotary Evaporator 2" at bounding box center [475, 197] width 264 height 15
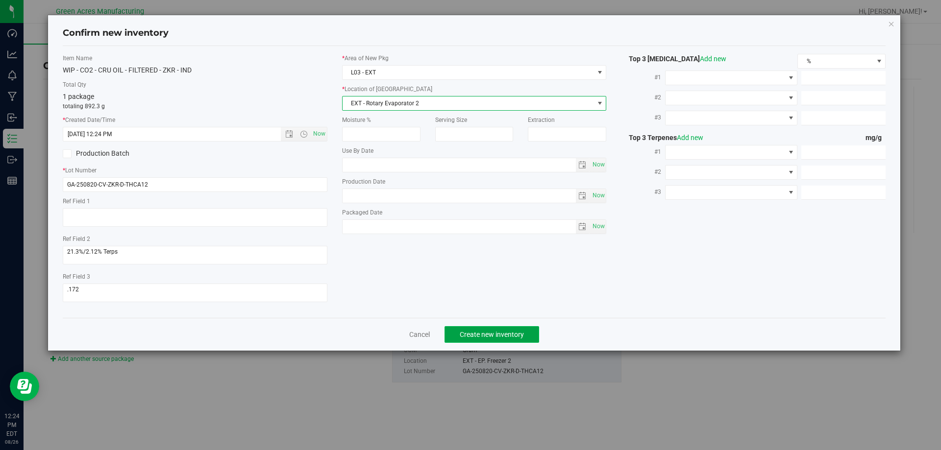
click at [498, 329] on button "Create new inventory" at bounding box center [492, 334] width 95 height 17
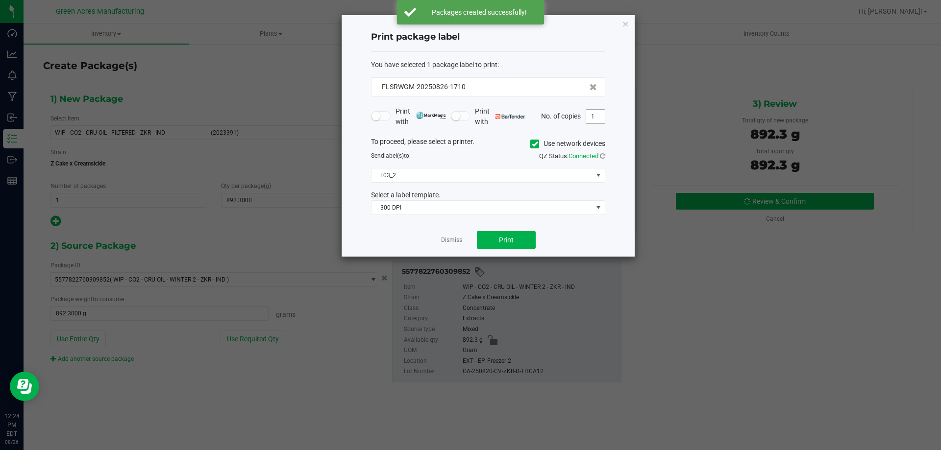
click at [598, 119] on input "1" at bounding box center [595, 117] width 19 height 14
type input "2"
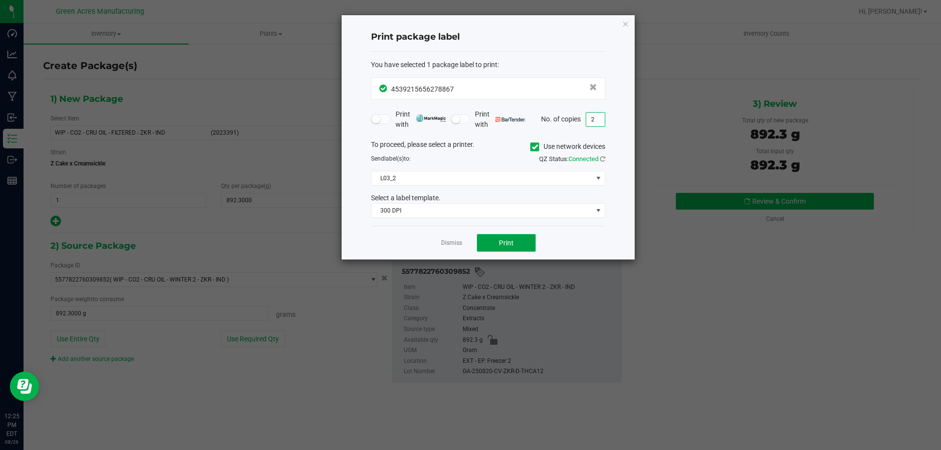
click at [500, 245] on span "Print" at bounding box center [506, 243] width 15 height 8
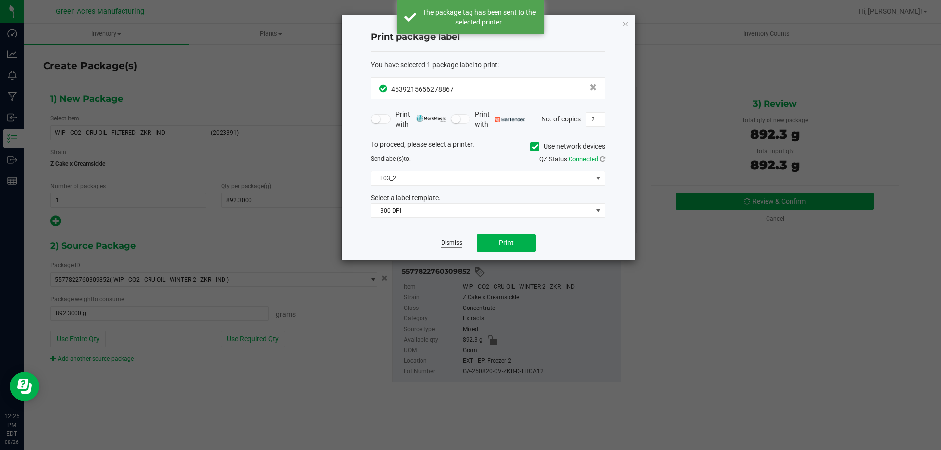
click at [452, 243] on link "Dismiss" at bounding box center [451, 243] width 21 height 8
